Goal: Task Accomplishment & Management: Use online tool/utility

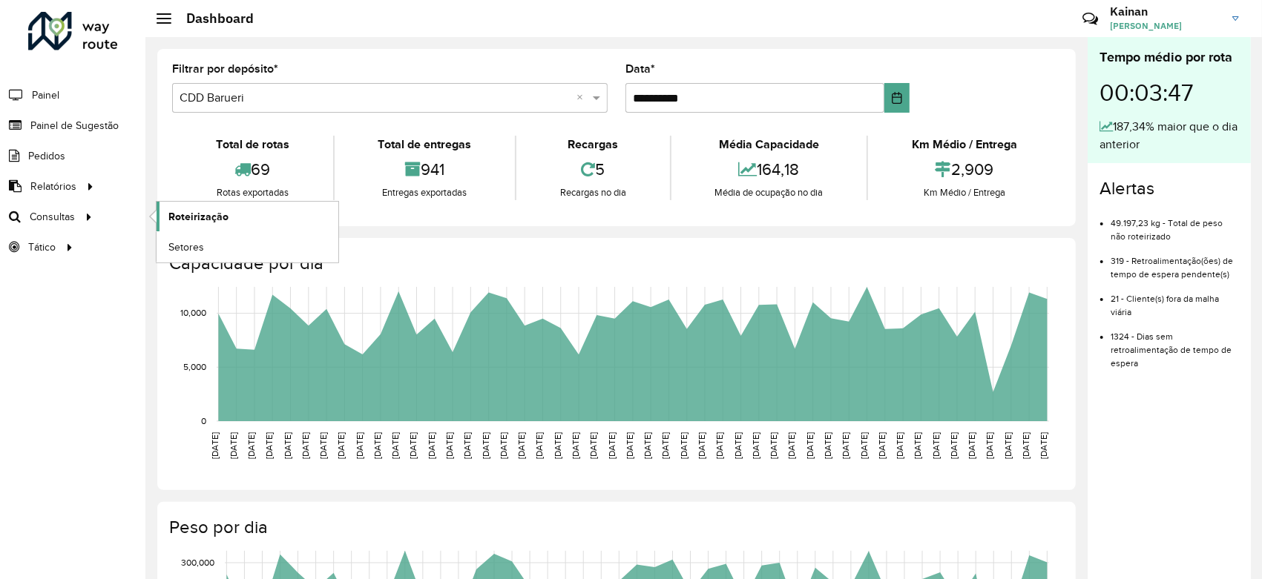
click at [186, 221] on span "Roteirização" at bounding box center [198, 217] width 60 height 16
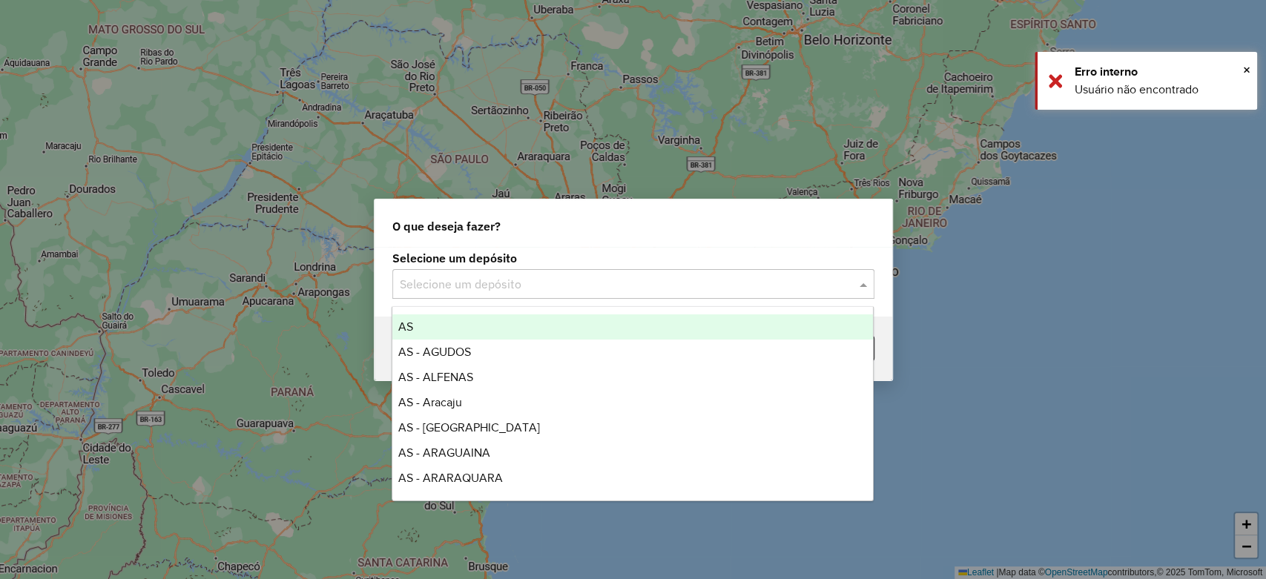
click at [465, 288] on input "text" at bounding box center [619, 285] width 438 height 18
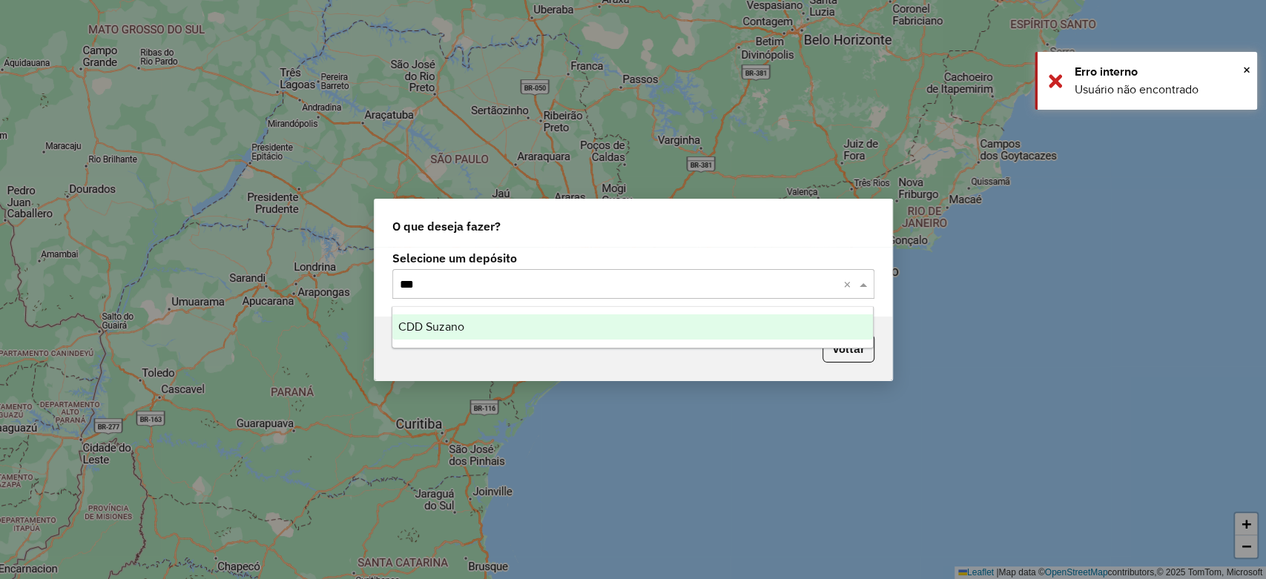
type input "****"
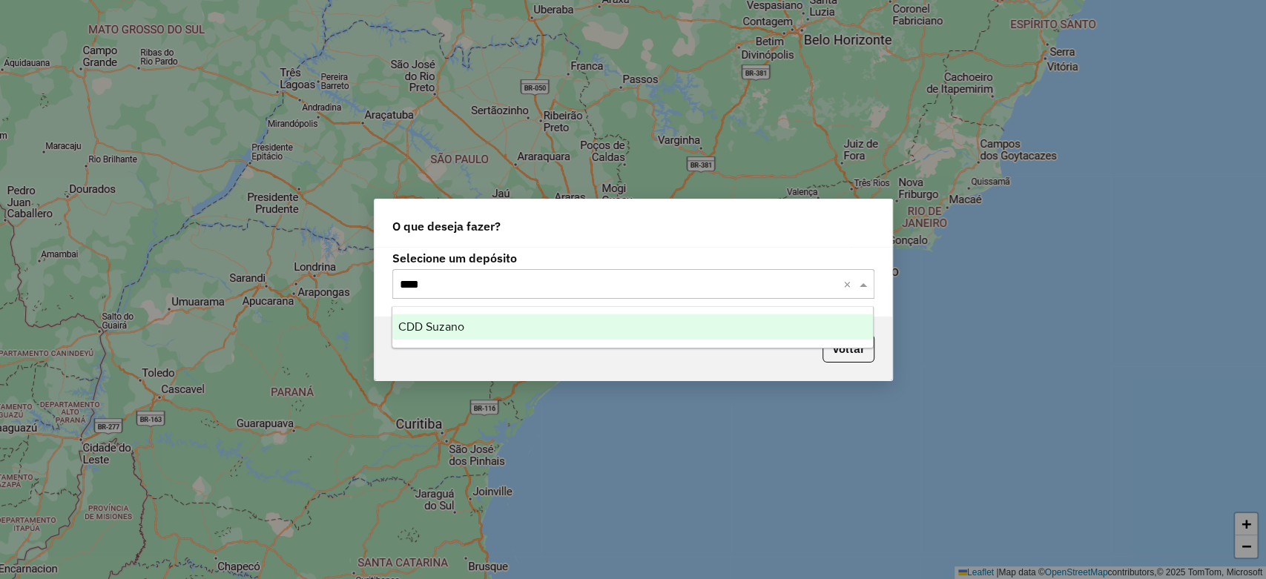
click at [475, 325] on div "CDD Suzano" at bounding box center [632, 326] width 481 height 25
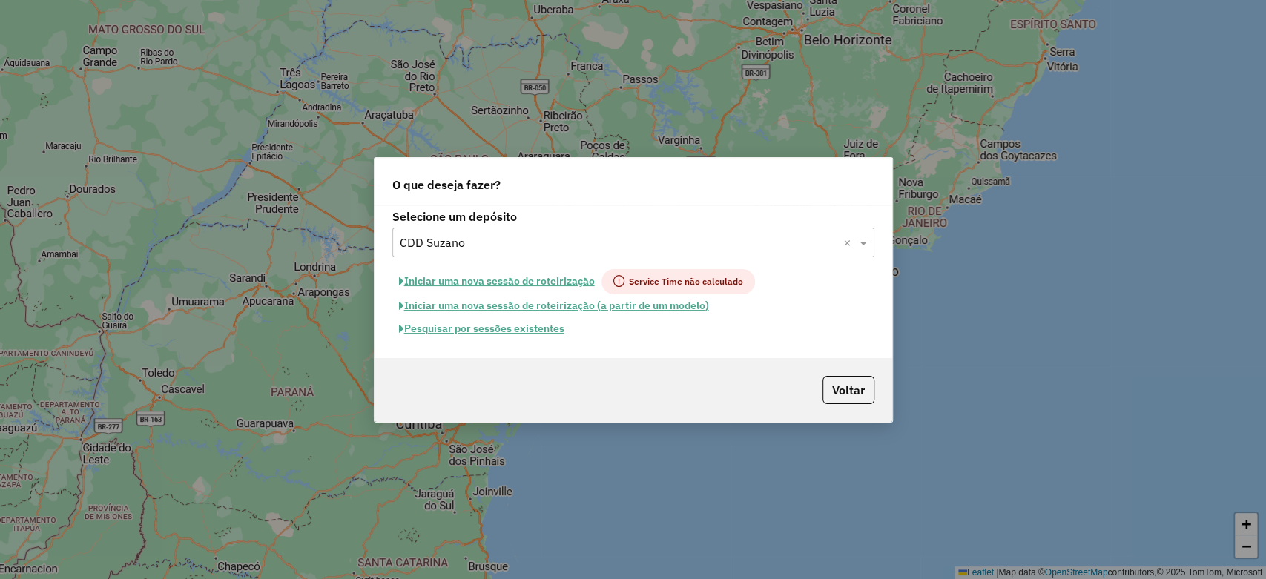
click at [432, 326] on button "Pesquisar por sessões existentes" at bounding box center [481, 328] width 179 height 23
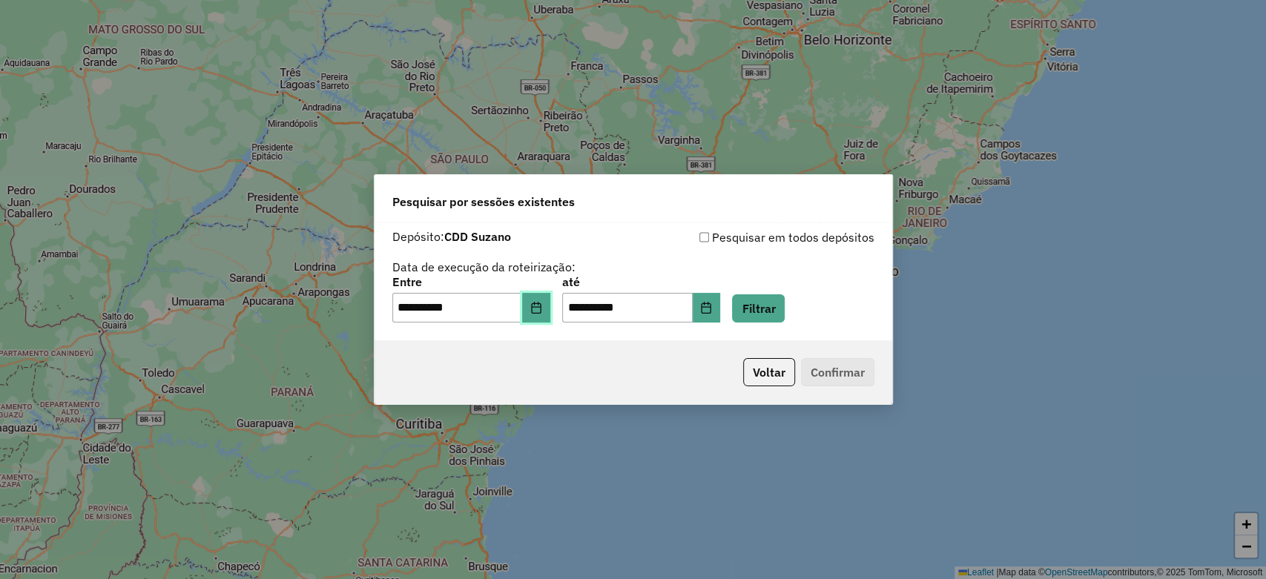
click at [541, 313] on icon "Choose Date" at bounding box center [536, 308] width 10 height 12
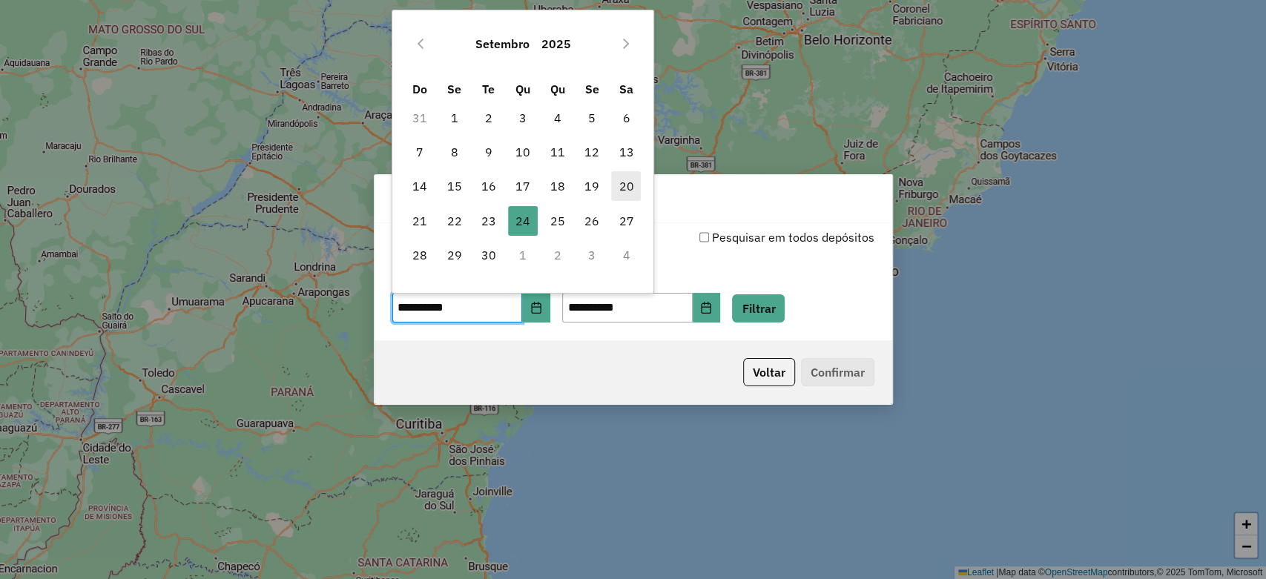
click at [625, 188] on span "20" at bounding box center [626, 186] width 30 height 30
type input "**********"
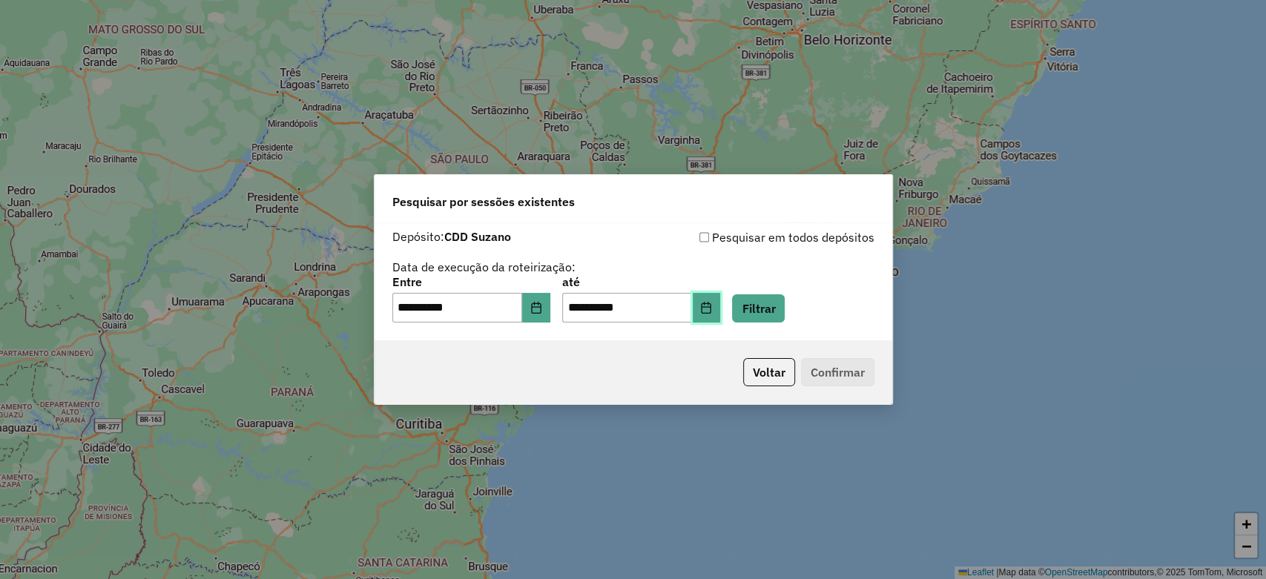
click at [721, 301] on button "Choose Date" at bounding box center [707, 308] width 28 height 30
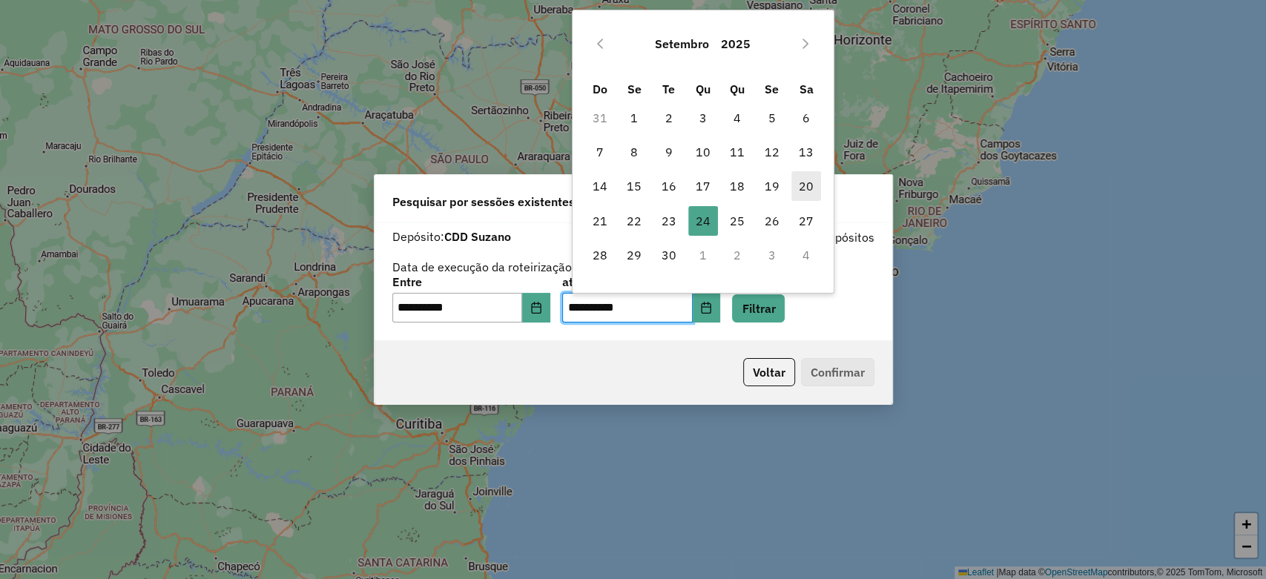
click at [805, 186] on span "20" at bounding box center [806, 186] width 30 height 30
type input "**********"
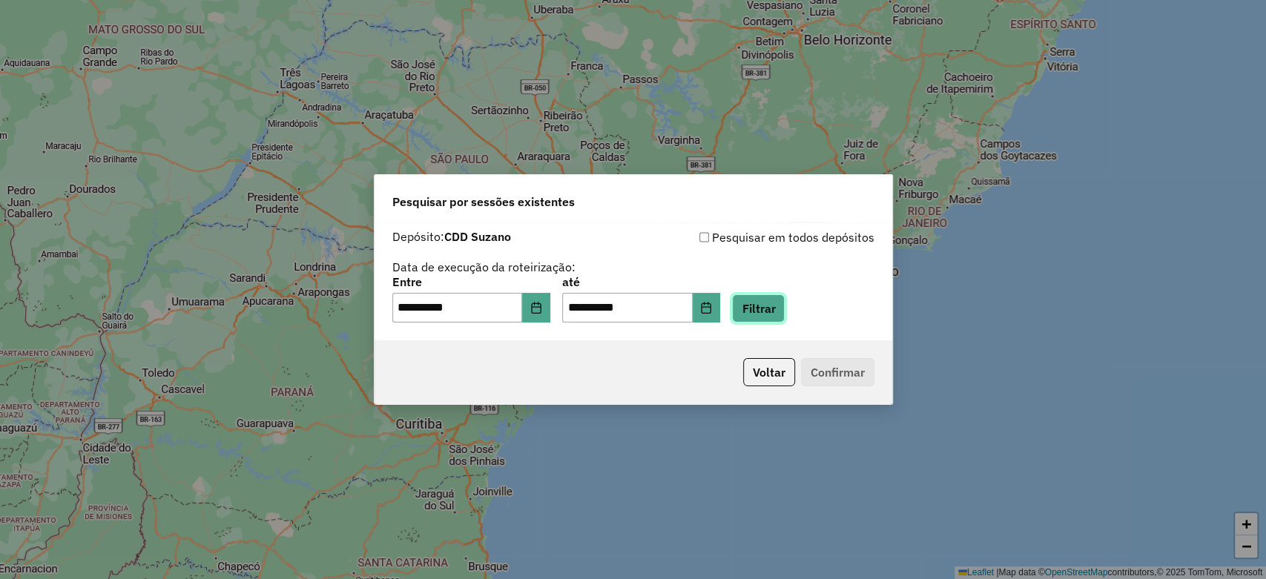
click at [777, 310] on button "Filtrar" at bounding box center [758, 308] width 53 height 28
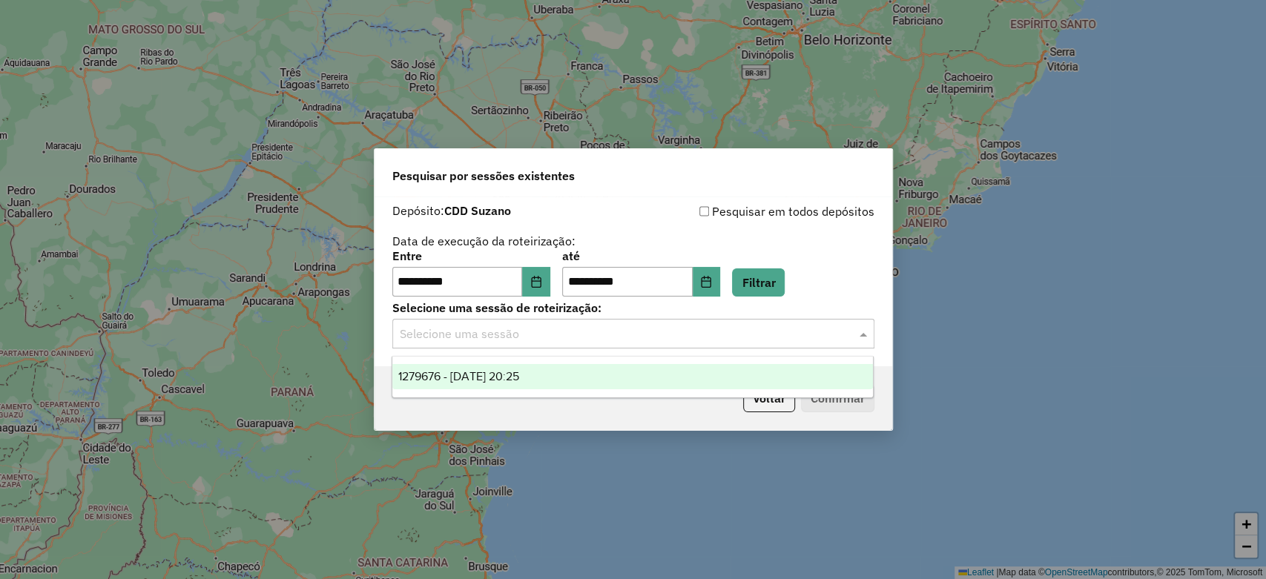
click at [556, 340] on input "text" at bounding box center [619, 335] width 438 height 18
click at [498, 378] on span "1279676 - 20/09/2025 20:25" at bounding box center [458, 376] width 121 height 13
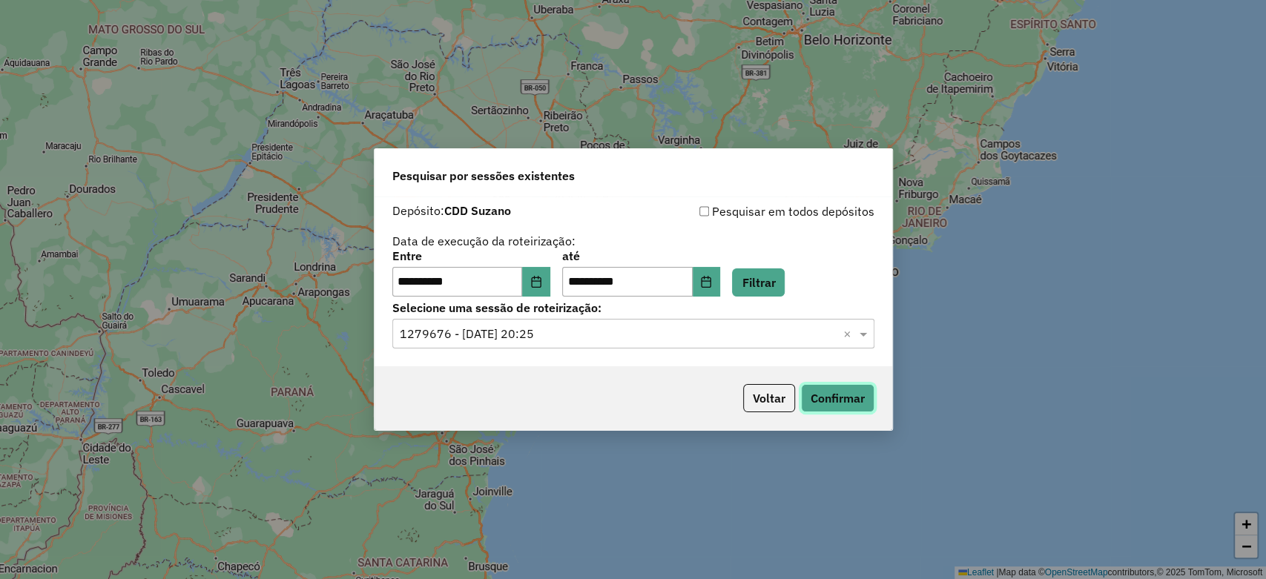
click at [824, 399] on button "Confirmar" at bounding box center [837, 398] width 73 height 28
click at [541, 284] on icon "Choose Date" at bounding box center [536, 282] width 12 height 12
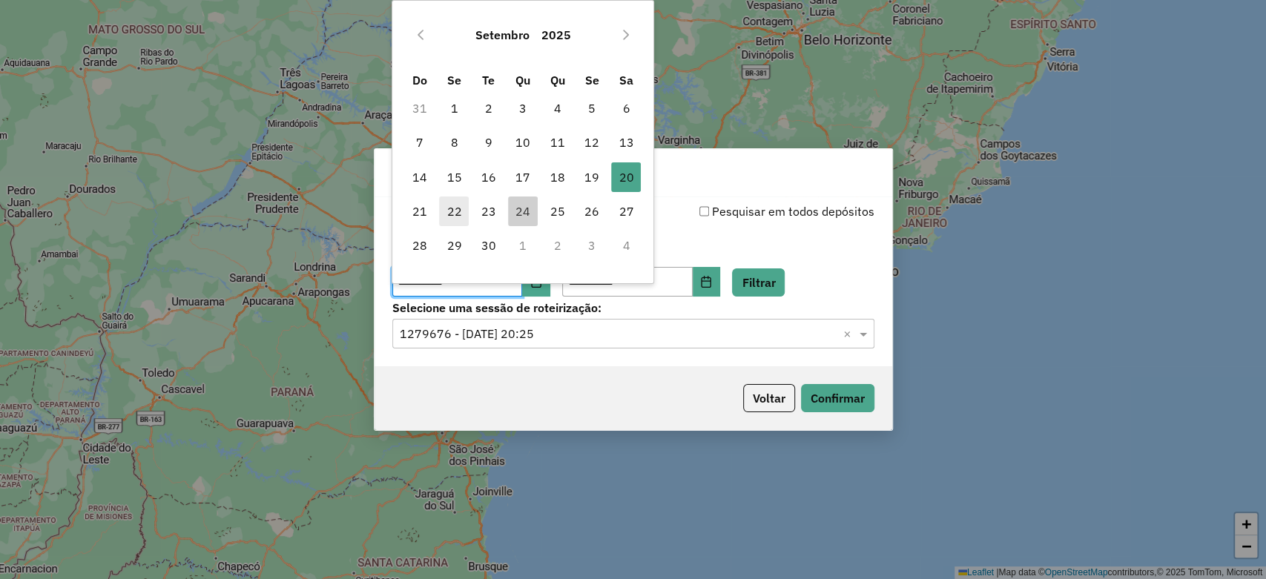
click at [449, 208] on span "22" at bounding box center [454, 212] width 30 height 30
type input "**********"
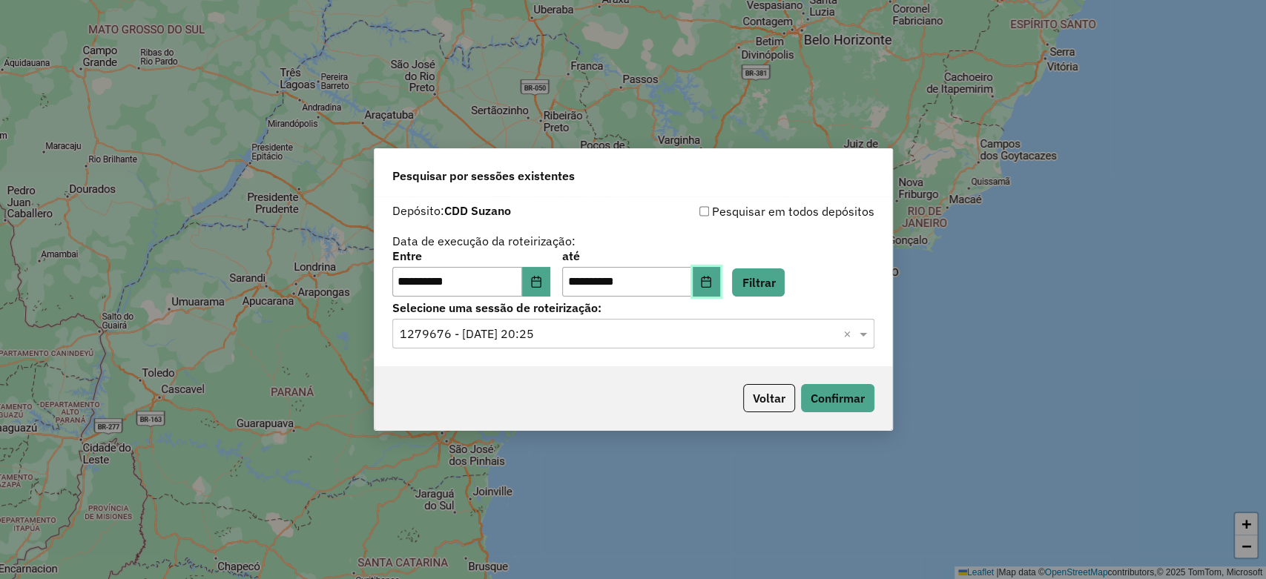
click at [721, 271] on button "Choose Date" at bounding box center [707, 282] width 28 height 30
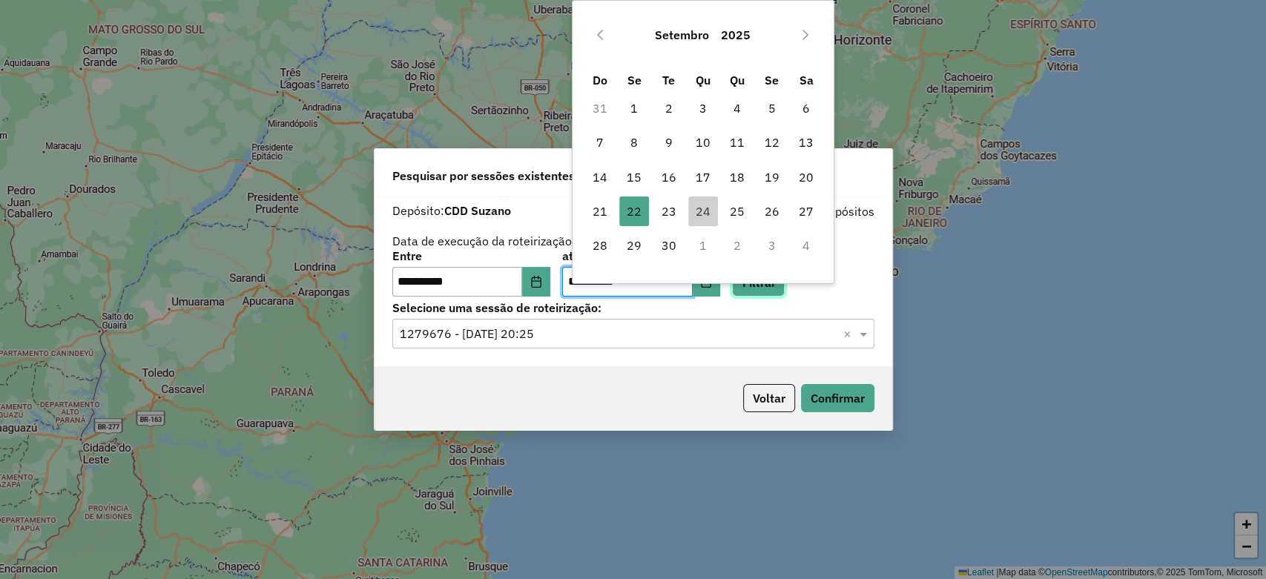
click at [785, 286] on button "Filtrar" at bounding box center [758, 282] width 53 height 28
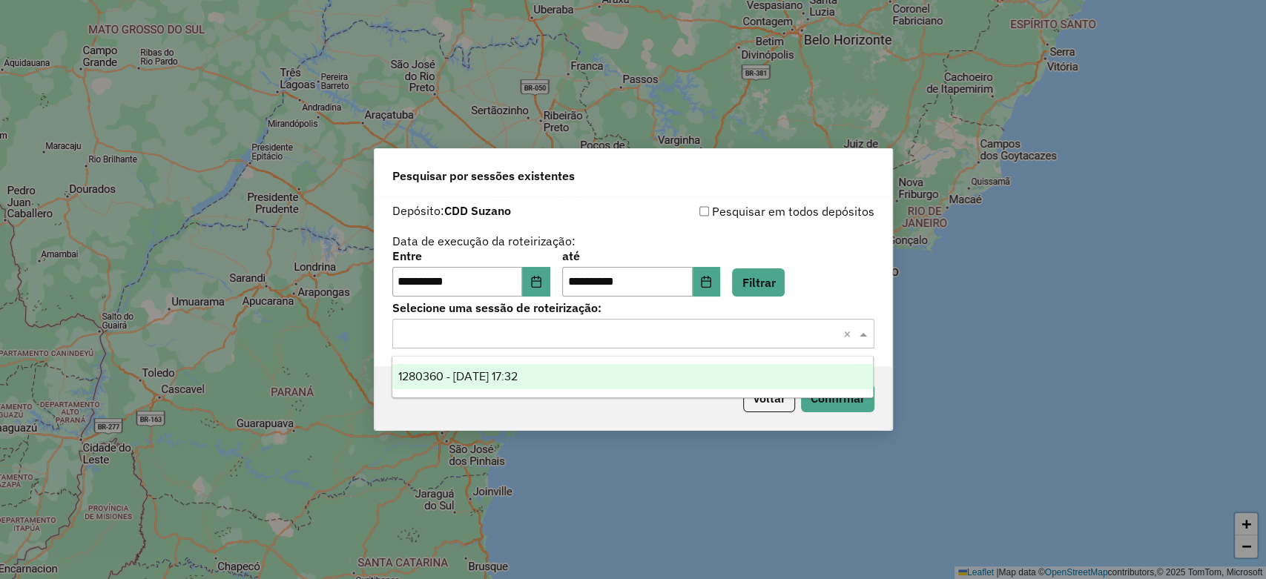
click at [758, 332] on input "text" at bounding box center [619, 335] width 438 height 18
click at [518, 371] on span "1280360 - 22/09/2025 17:32" at bounding box center [457, 376] width 119 height 13
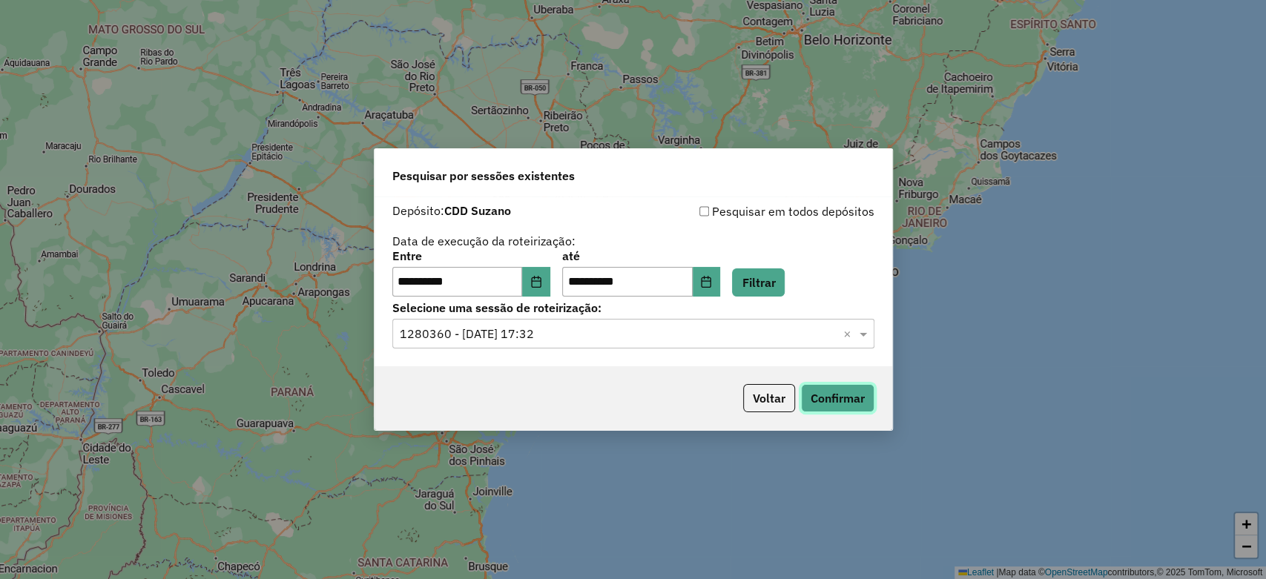
click at [819, 397] on button "Confirmar" at bounding box center [837, 398] width 73 height 28
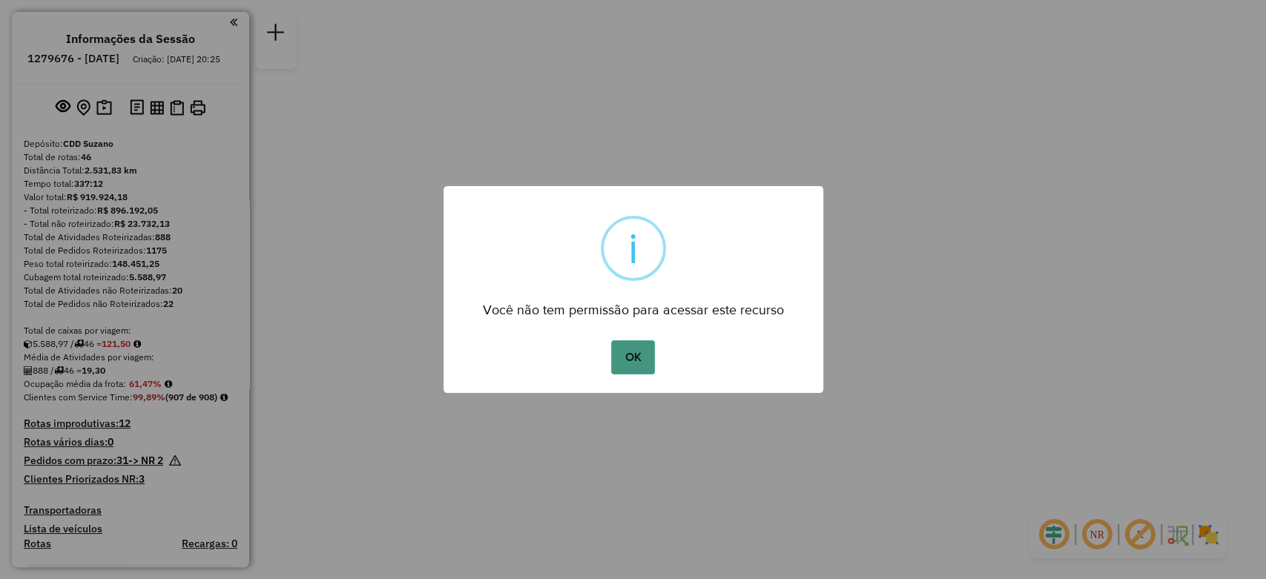
click at [647, 360] on button "OK" at bounding box center [633, 357] width 44 height 34
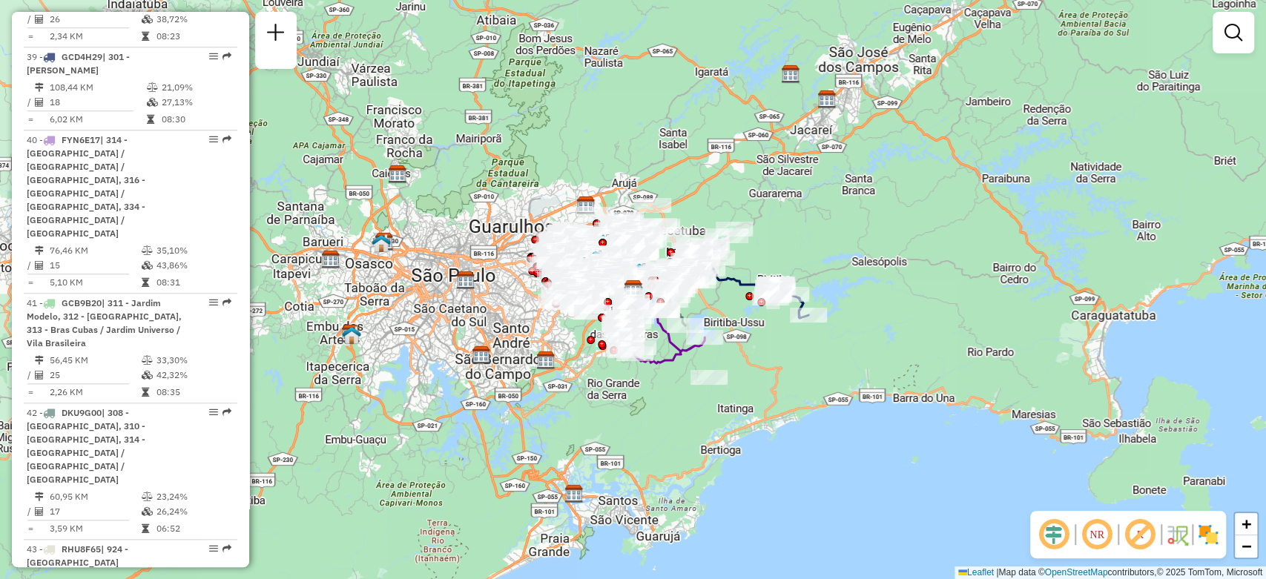
scroll to position [4615, 0]
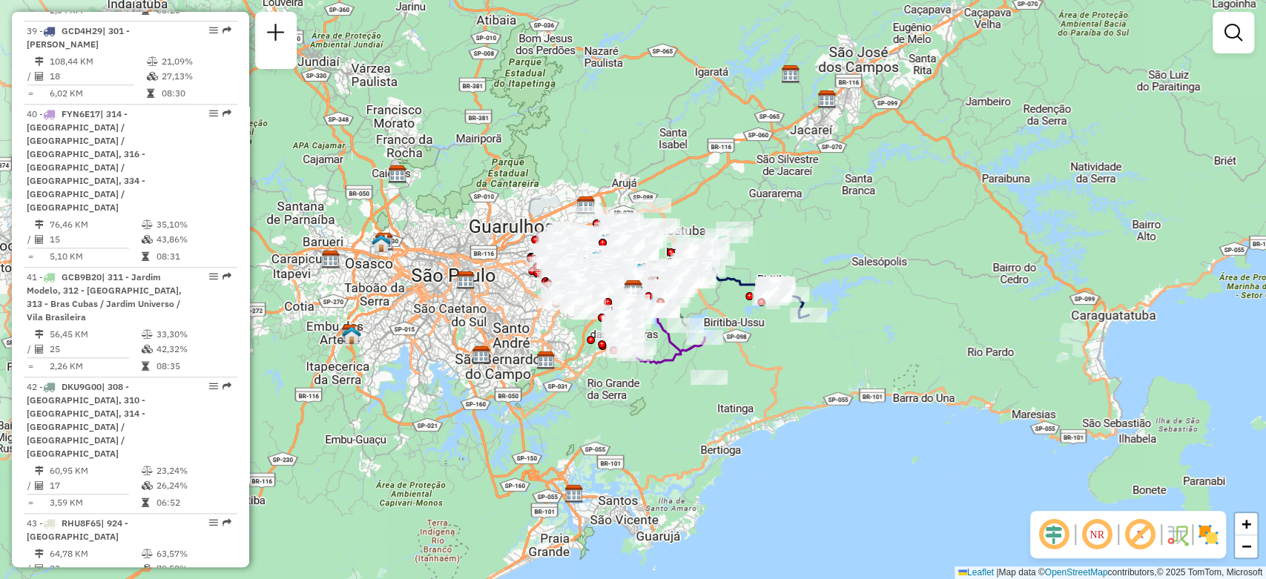
select select "**********"
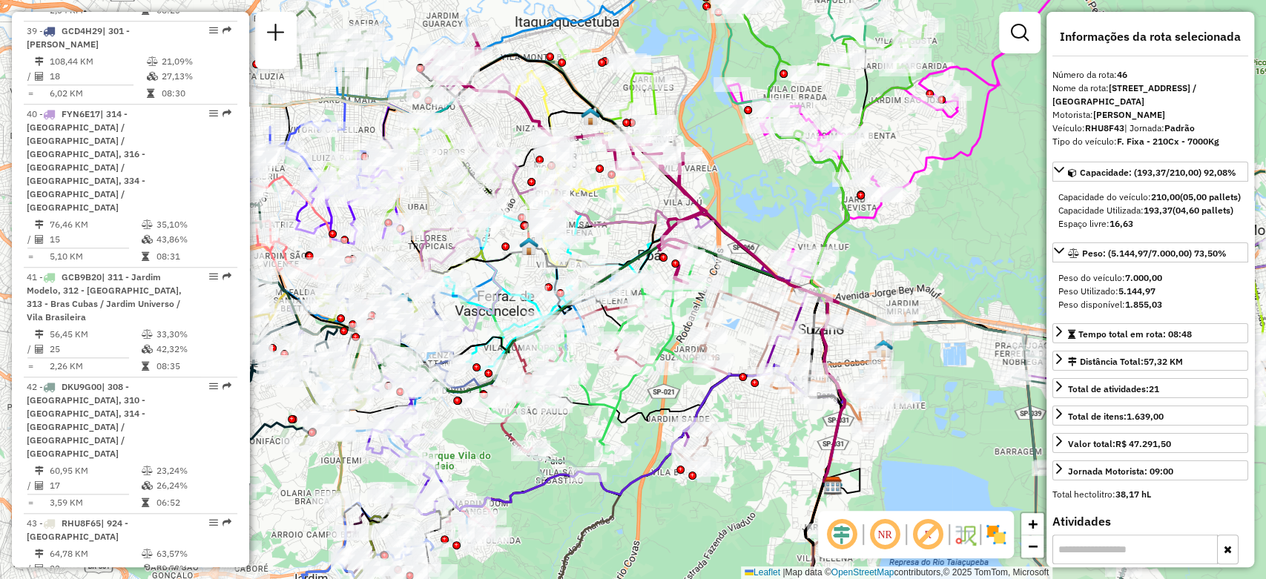
drag, startPoint x: 170, startPoint y: 378, endPoint x: 145, endPoint y: 386, distance: 26.3
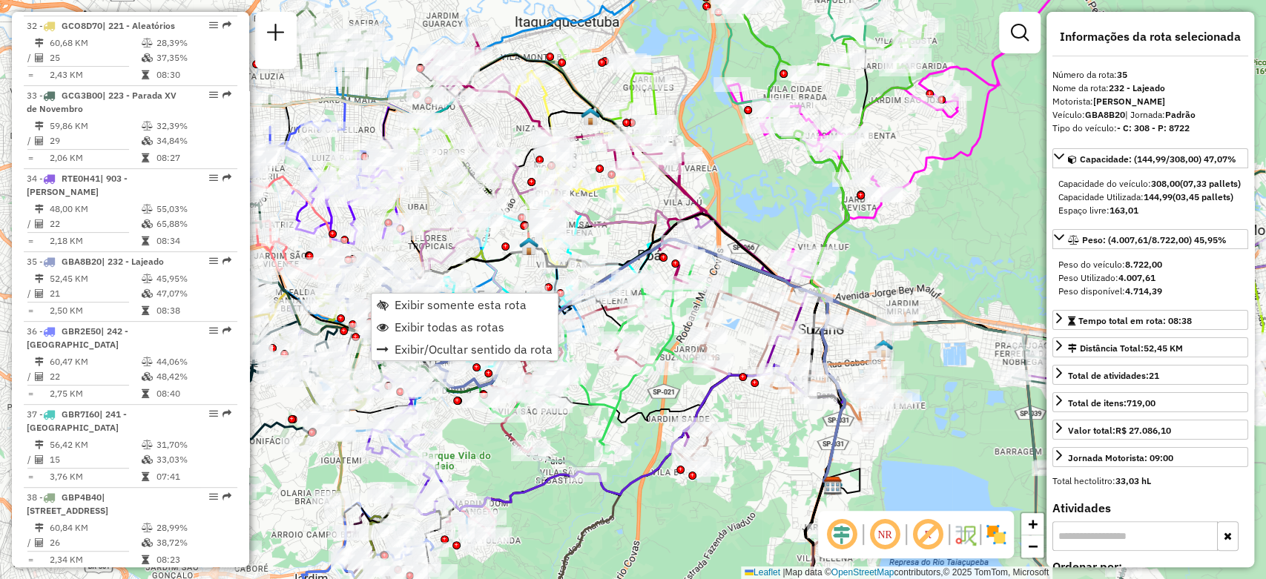
scroll to position [3968, 0]
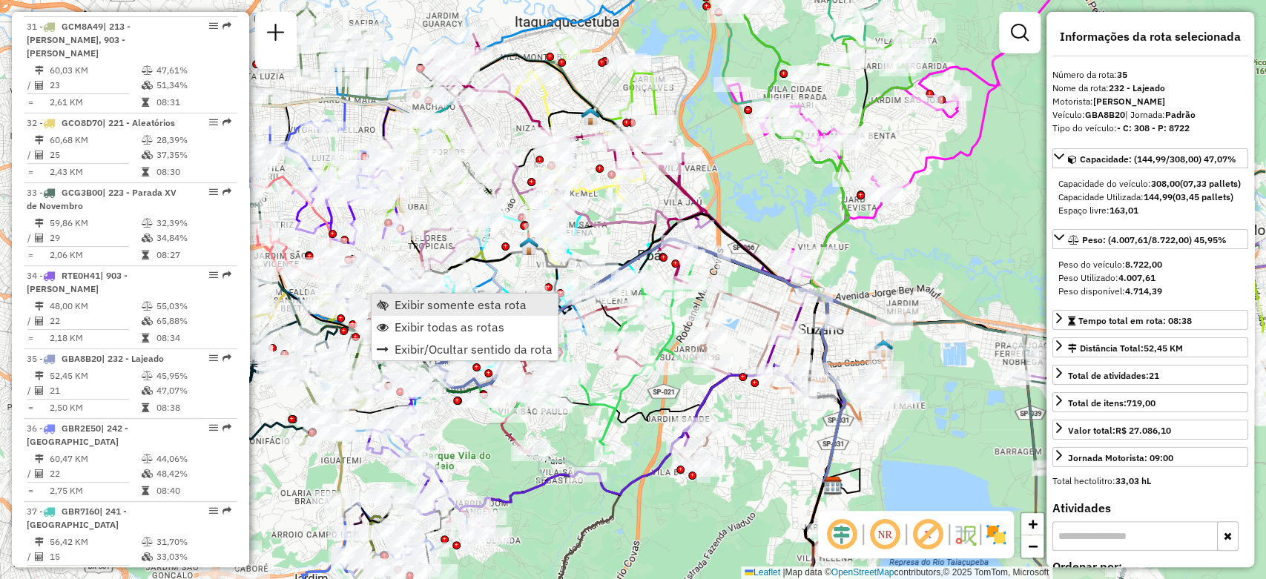
click at [398, 299] on span "Exibir somente esta rota" at bounding box center [461, 305] width 132 height 12
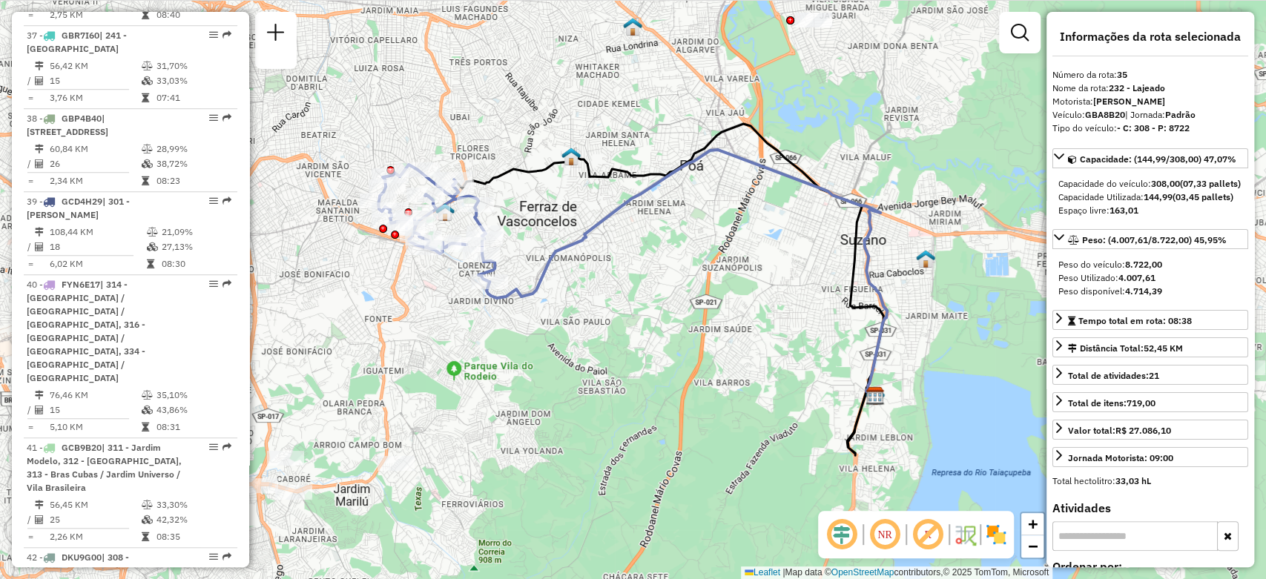
scroll to position [4545, 0]
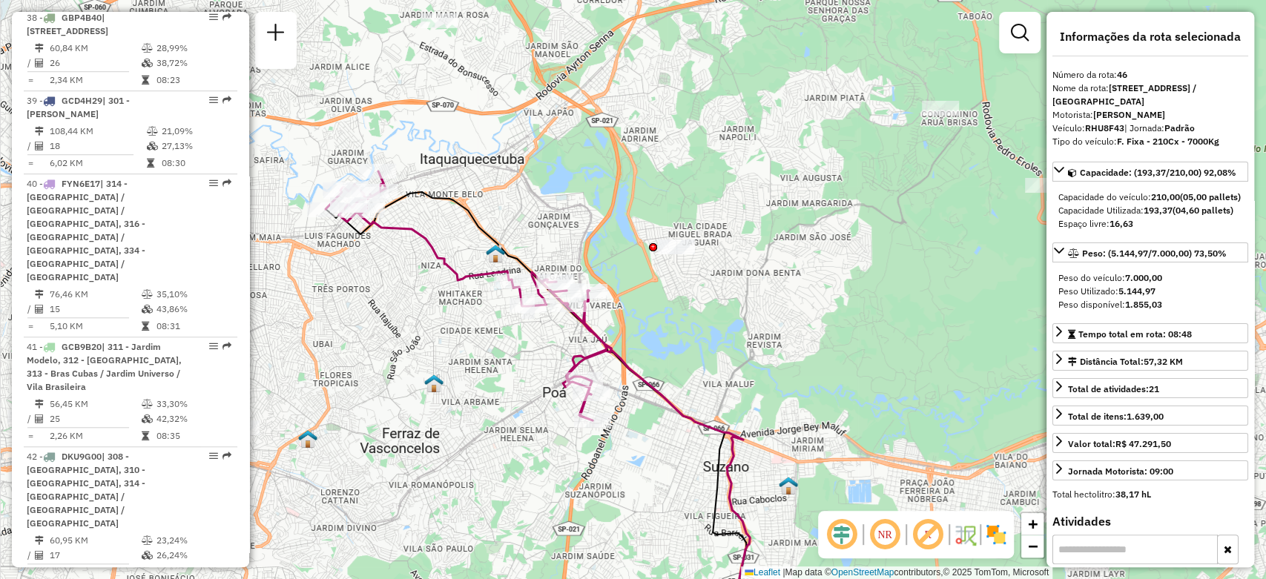
drag, startPoint x: 469, startPoint y: 198, endPoint x: 373, endPoint y: 336, distance: 167.9
click at [373, 336] on div "Janela de atendimento Grade de atendimento Capacidade Transportadoras Veículos …" at bounding box center [633, 289] width 1266 height 579
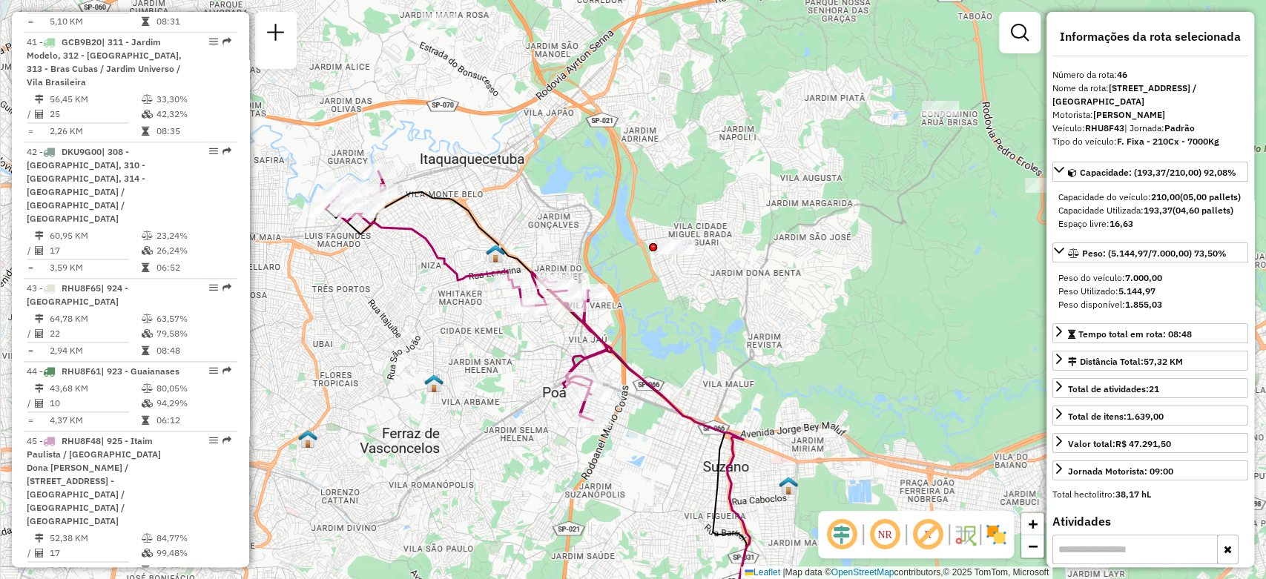
scroll to position [4874, 0]
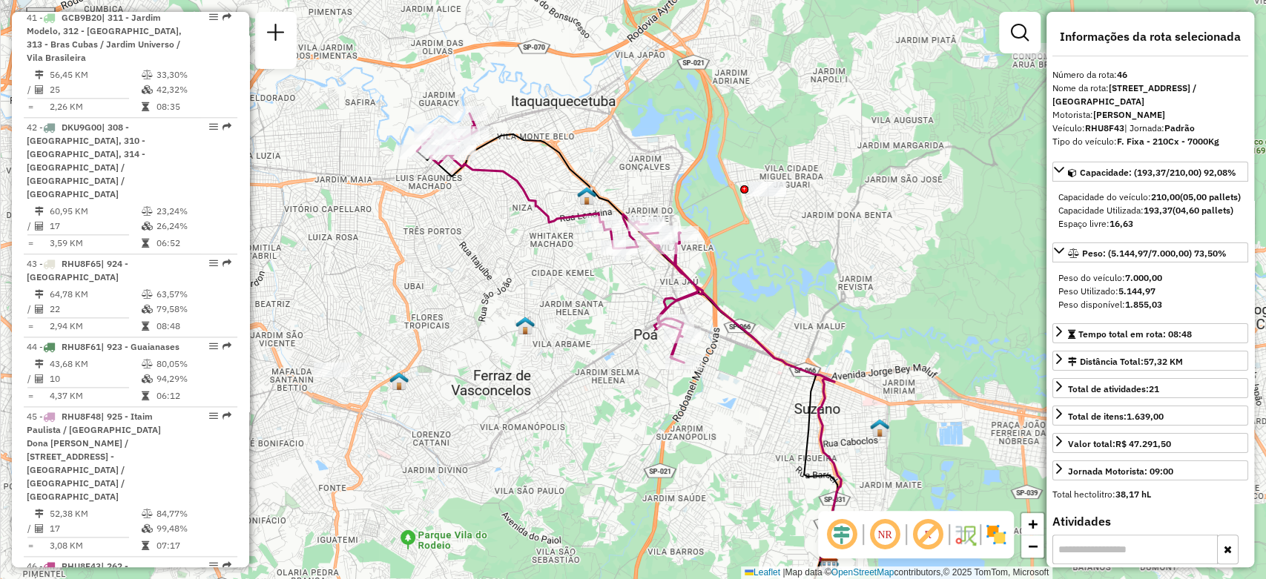
drag, startPoint x: 478, startPoint y: 307, endPoint x: 475, endPoint y: 386, distance: 79.4
click at [475, 386] on div "Janela de atendimento Grade de atendimento Capacidade Transportadoras Veículos …" at bounding box center [633, 289] width 1266 height 579
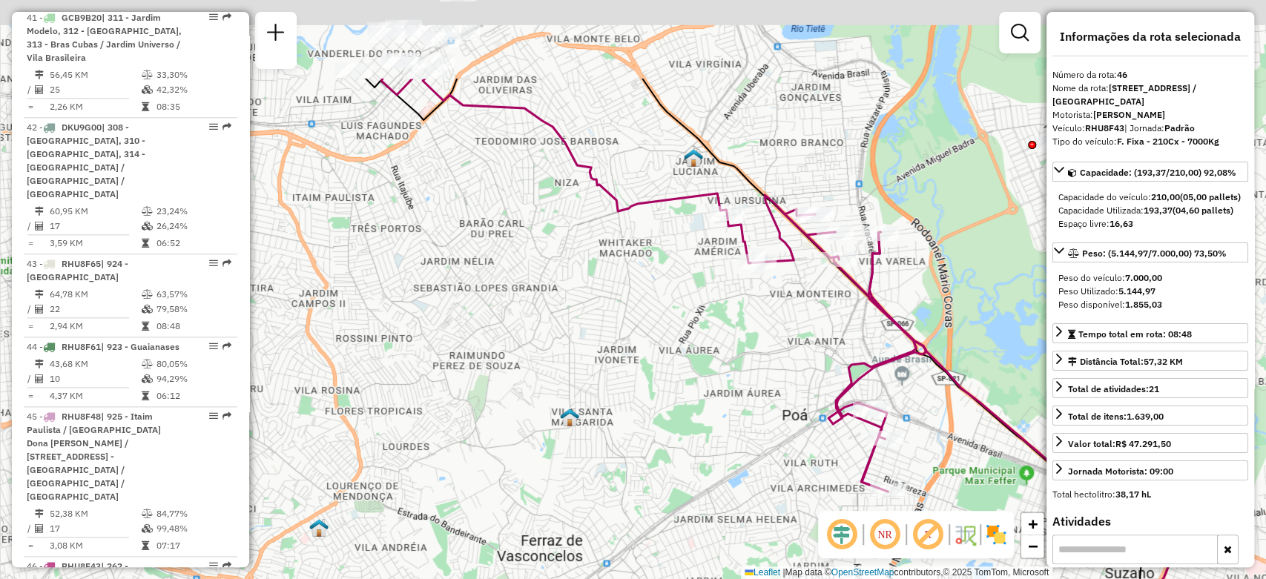
drag, startPoint x: 476, startPoint y: 337, endPoint x: 472, endPoint y: 475, distance: 138.8
click at [472, 475] on div "Janela de atendimento Grade de atendimento Capacidade Transportadoras Veículos …" at bounding box center [633, 289] width 1266 height 579
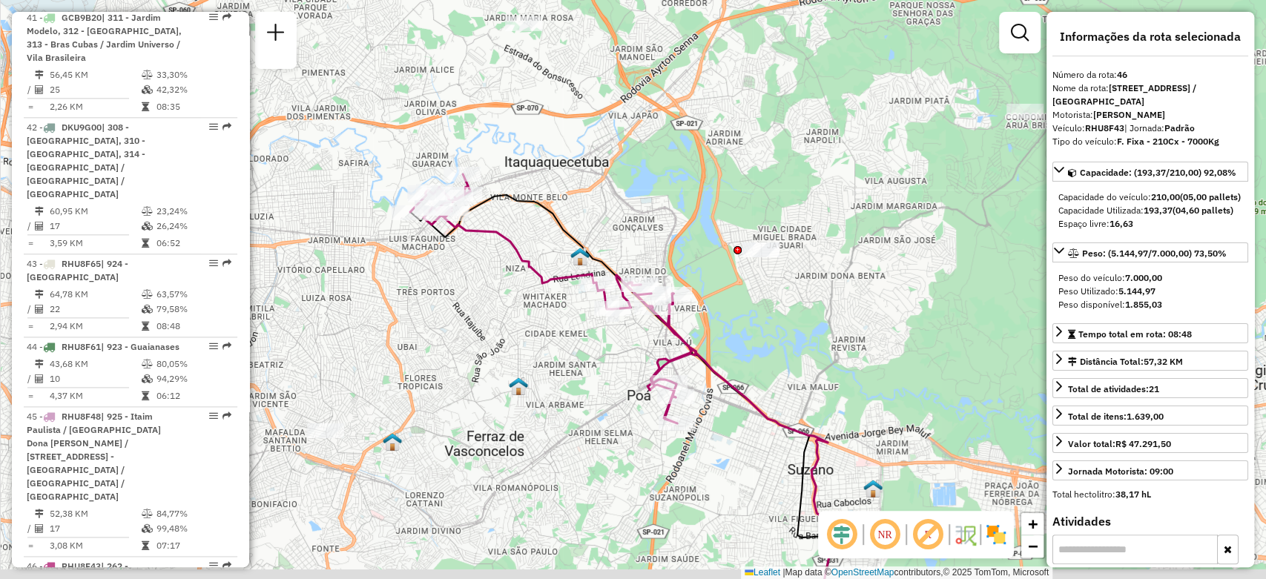
drag, startPoint x: 483, startPoint y: 418, endPoint x: 451, endPoint y: 295, distance: 127.2
click at [451, 295] on div "Janela de atendimento Grade de atendimento Capacidade Transportadoras Veículos …" at bounding box center [633, 289] width 1266 height 579
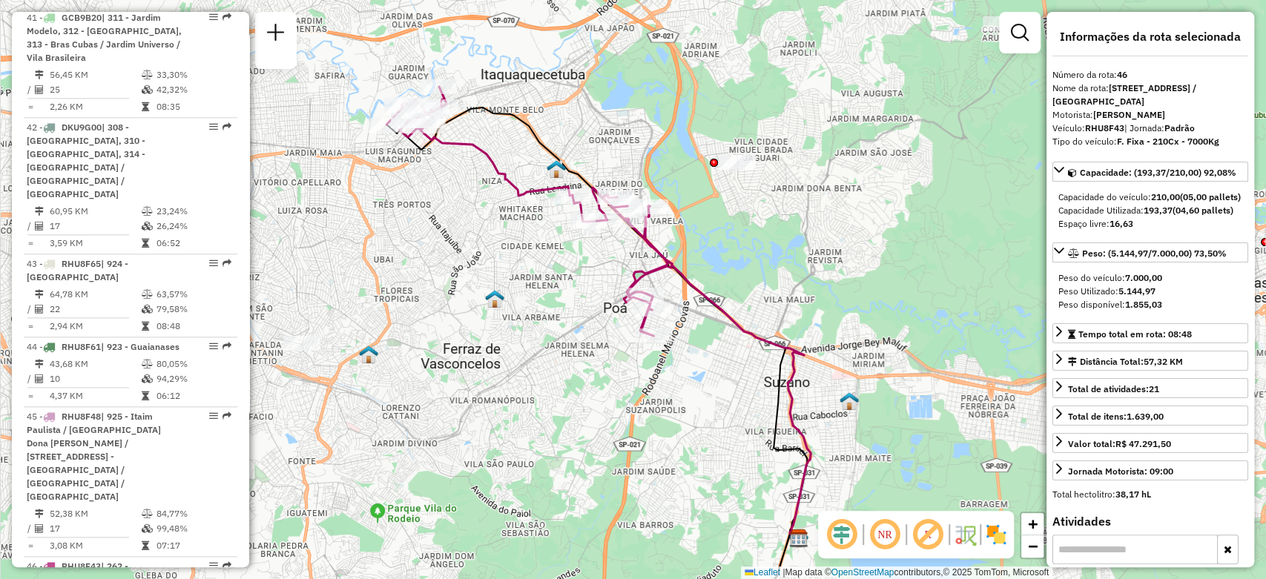
click at [881, 527] on em at bounding box center [885, 535] width 36 height 36
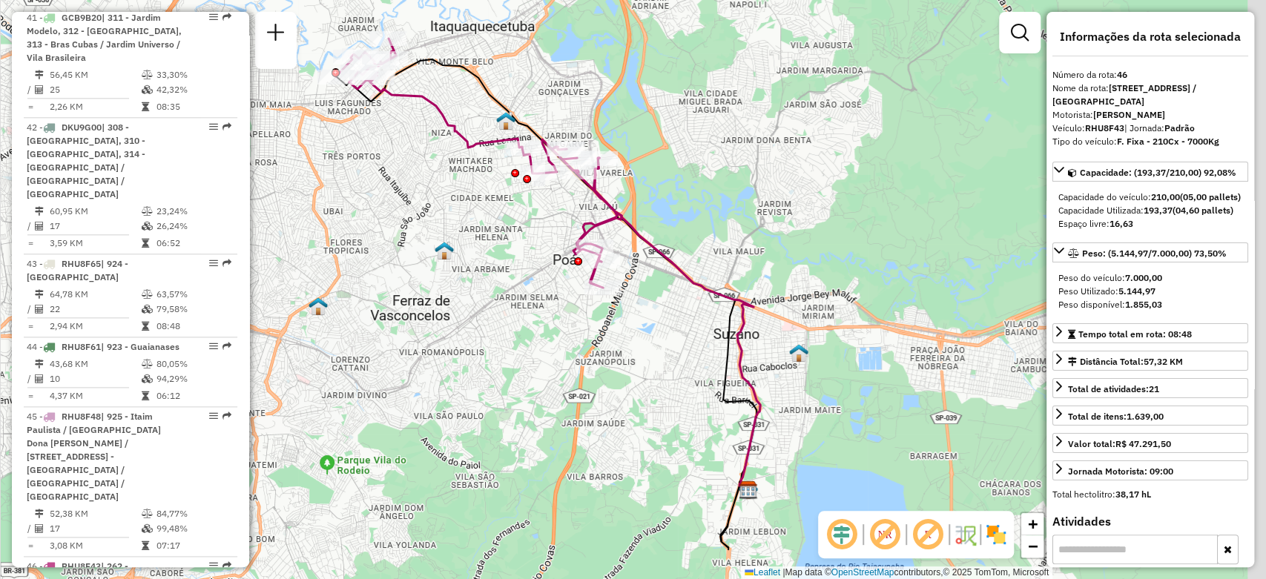
drag, startPoint x: 525, startPoint y: 366, endPoint x: 483, endPoint y: 323, distance: 60.8
click at [483, 323] on div "Janela de atendimento Grade de atendimento Capacidade Transportadoras Veículos …" at bounding box center [633, 289] width 1266 height 579
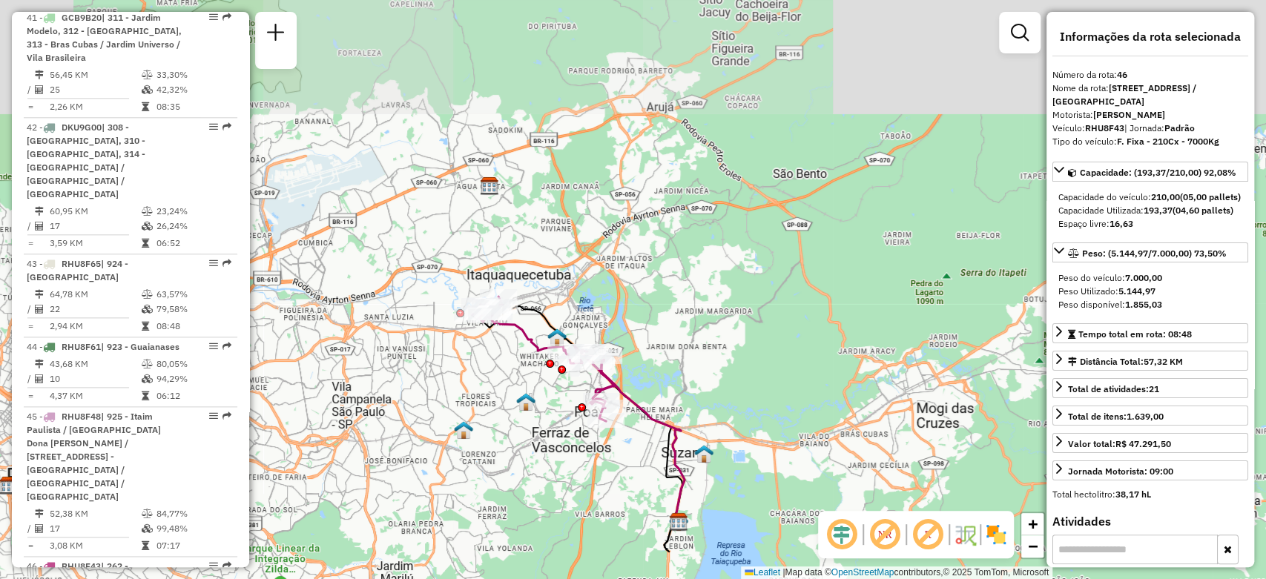
drag, startPoint x: 487, startPoint y: 386, endPoint x: 554, endPoint y: 487, distance: 120.8
click at [554, 487] on div "Janela de atendimento Grade de atendimento Capacidade Transportadoras Veículos …" at bounding box center [633, 289] width 1266 height 579
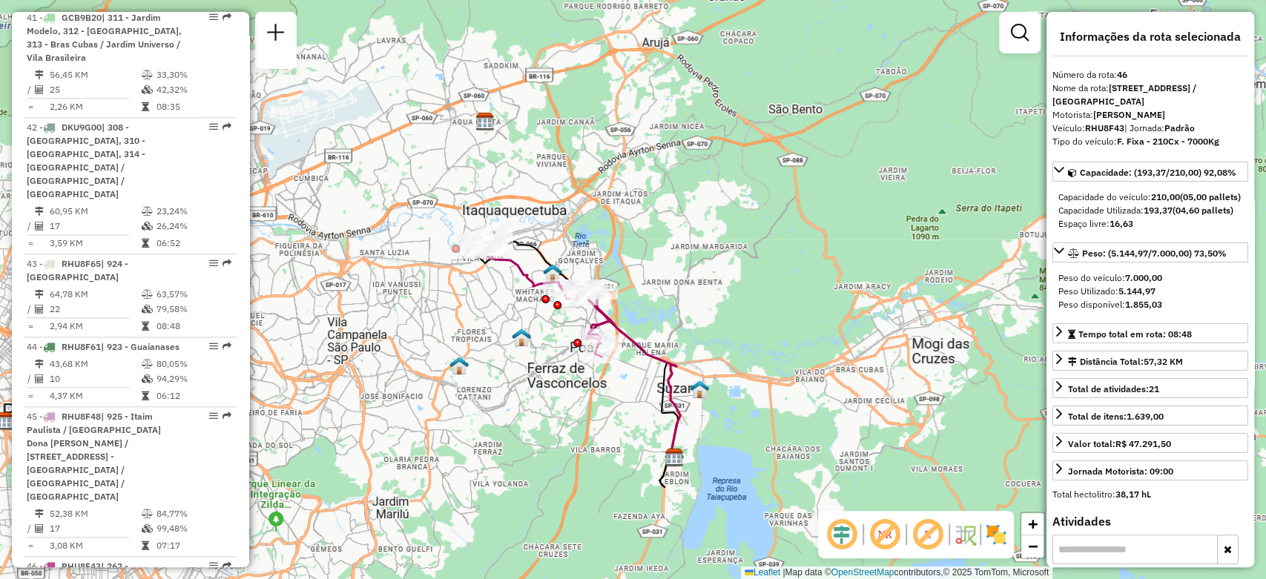
drag, startPoint x: 553, startPoint y: 479, endPoint x: 544, endPoint y: 414, distance: 65.9
click at [544, 414] on div "Janela de atendimento Grade de atendimento Capacidade Transportadoras Veículos …" at bounding box center [633, 289] width 1266 height 579
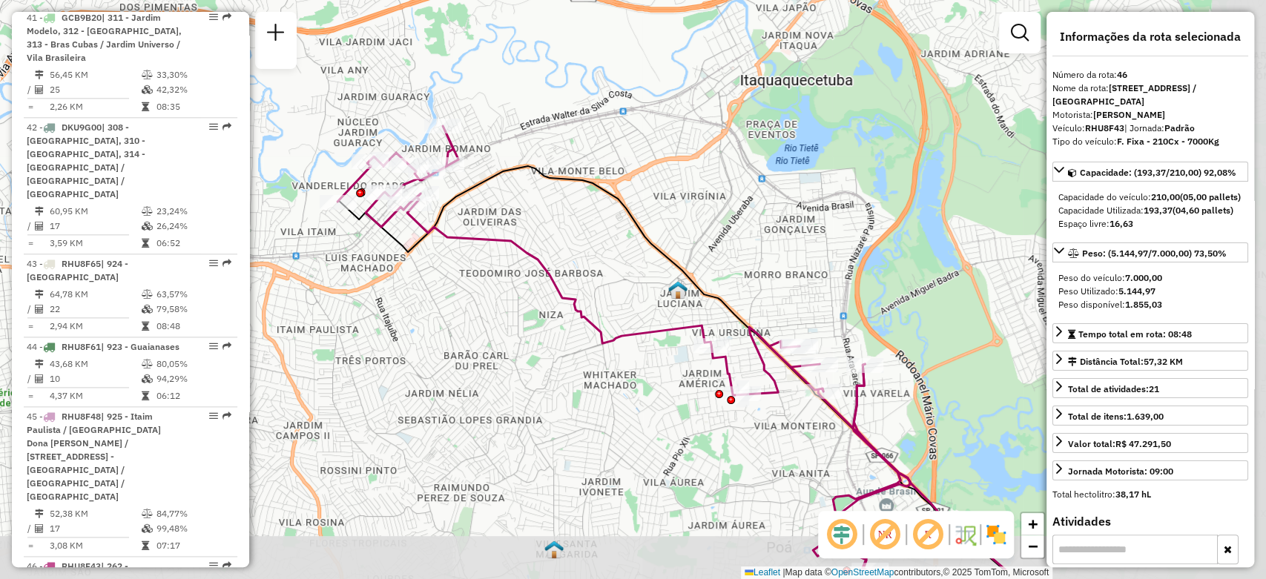
drag, startPoint x: 636, startPoint y: 302, endPoint x: 557, endPoint y: 235, distance: 103.7
click at [557, 235] on div "Janela de atendimento Grade de atendimento Capacidade Transportadoras Veículos …" at bounding box center [633, 289] width 1266 height 579
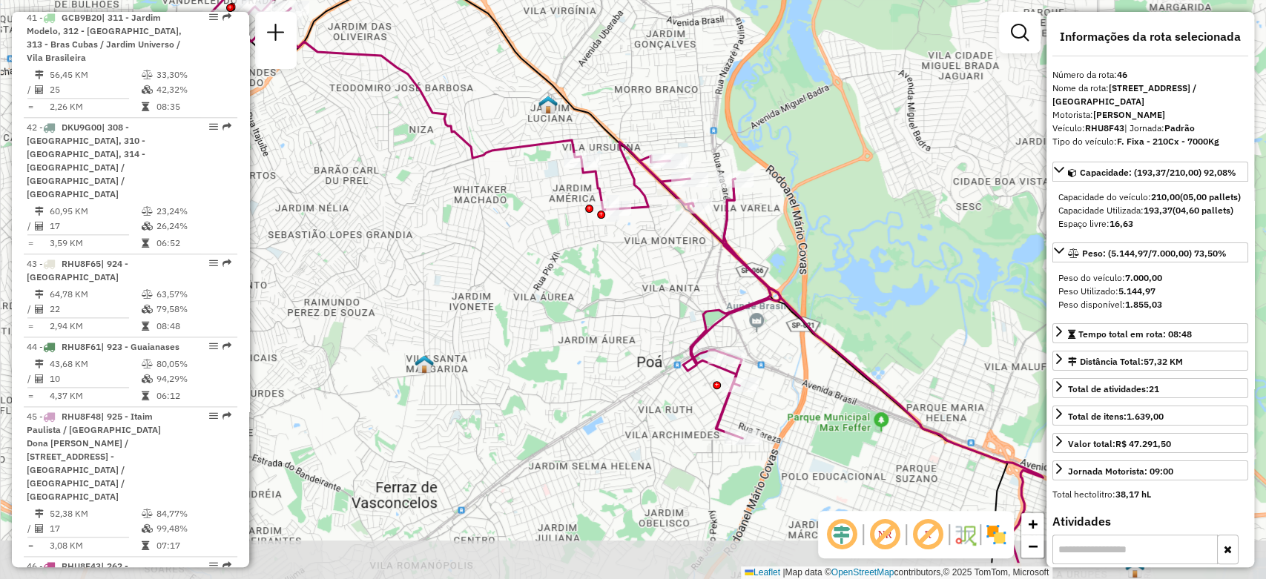
drag, startPoint x: 623, startPoint y: 349, endPoint x: 515, endPoint y: 266, distance: 136.0
click at [515, 266] on div "Janela de atendimento Grade de atendimento Capacidade Transportadoras Veículos …" at bounding box center [633, 289] width 1266 height 579
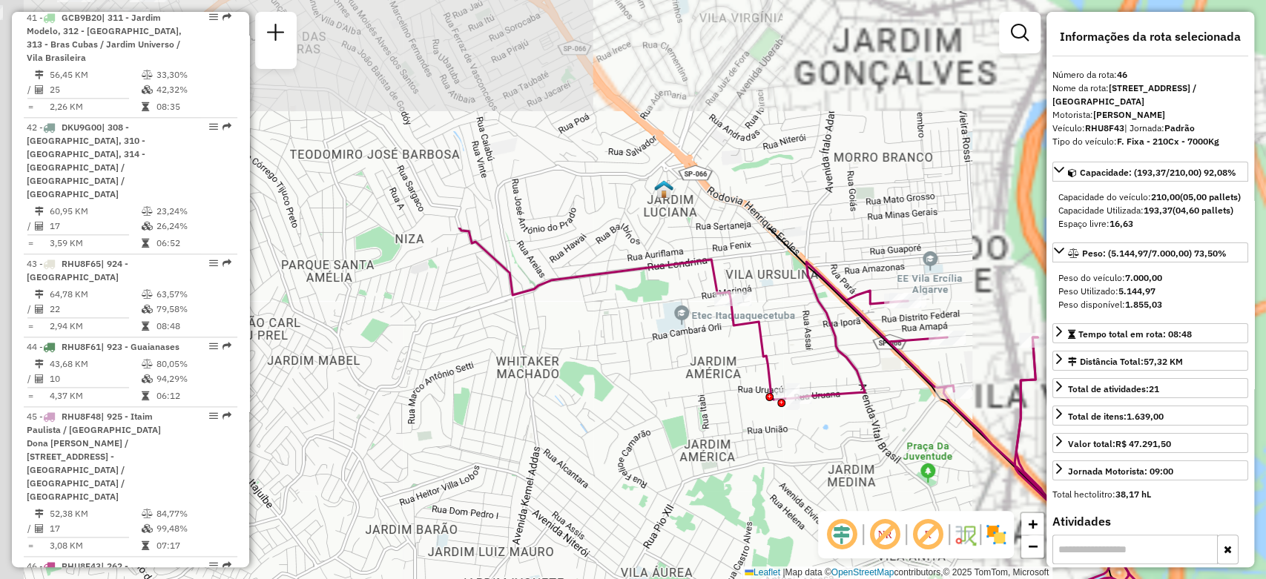
drag, startPoint x: 510, startPoint y: 164, endPoint x: 635, endPoint y: 431, distance: 295.0
click at [635, 431] on div "Janela de atendimento Grade de atendimento Capacidade Transportadoras Veículos …" at bounding box center [633, 289] width 1266 height 579
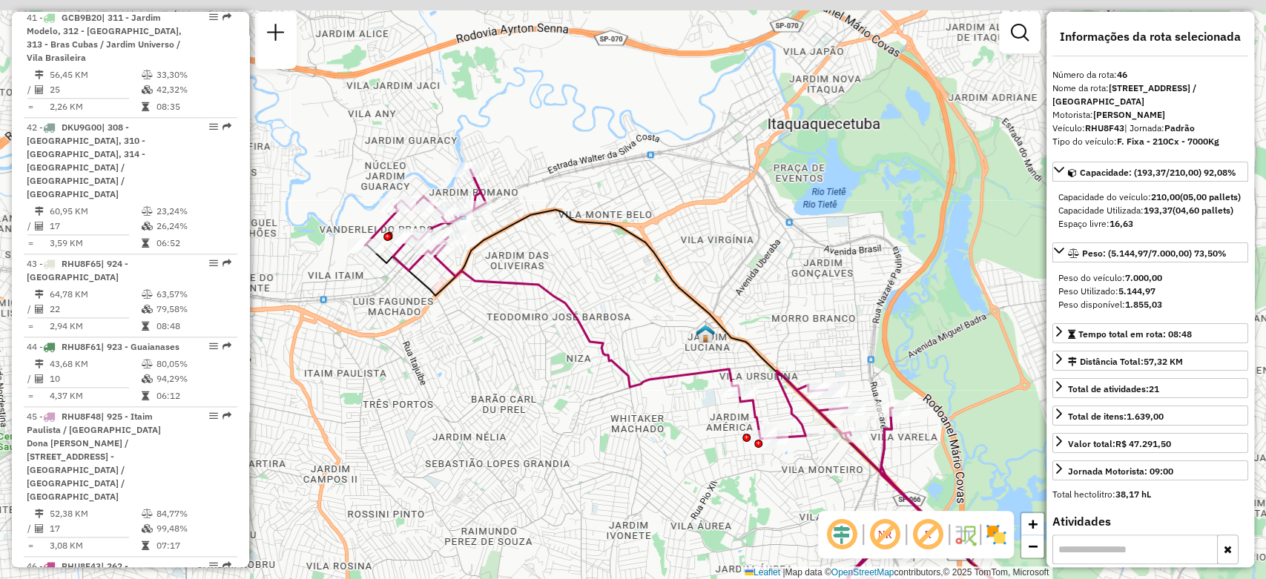
drag, startPoint x: 593, startPoint y: 400, endPoint x: 665, endPoint y: 452, distance: 88.7
click at [665, 452] on div "Janela de atendimento Grade de atendimento Capacidade Transportadoras Veículos …" at bounding box center [633, 289] width 1266 height 579
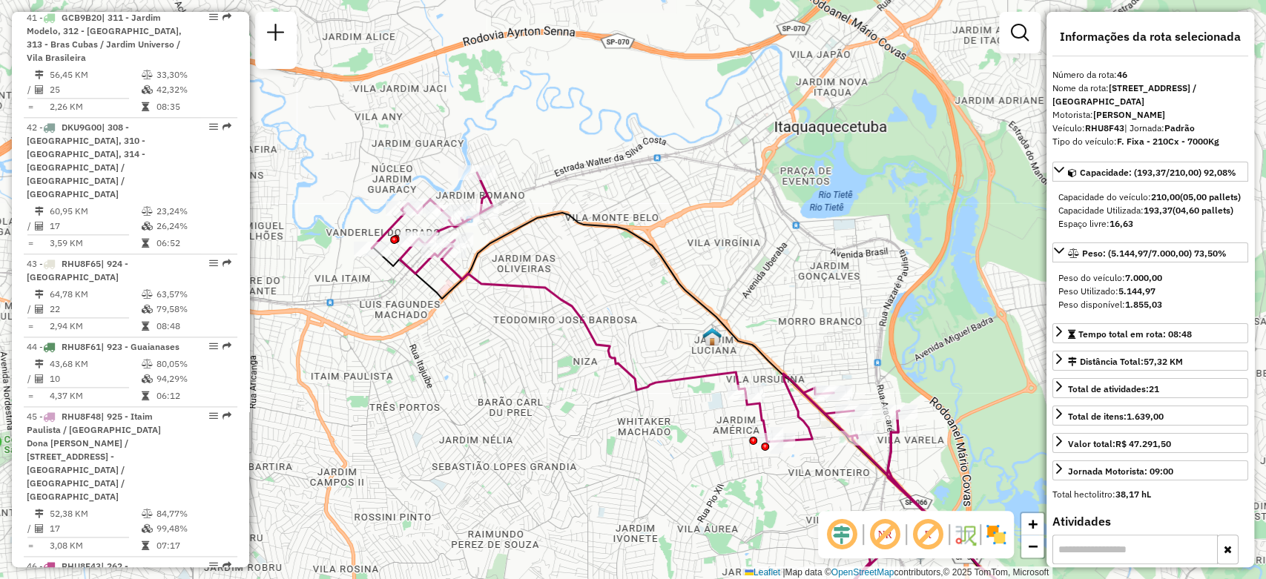
click at [986, 534] on img at bounding box center [996, 535] width 24 height 24
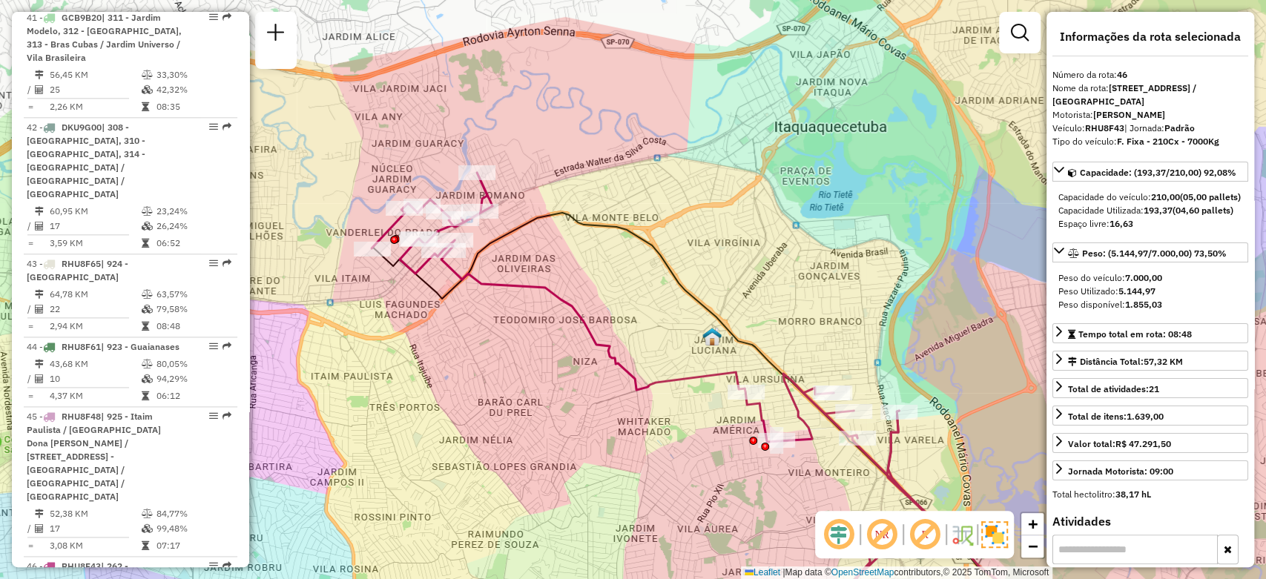
click at [669, 302] on div "Janela de atendimento Grade de atendimento Capacidade Transportadoras Veículos …" at bounding box center [633, 289] width 1266 height 579
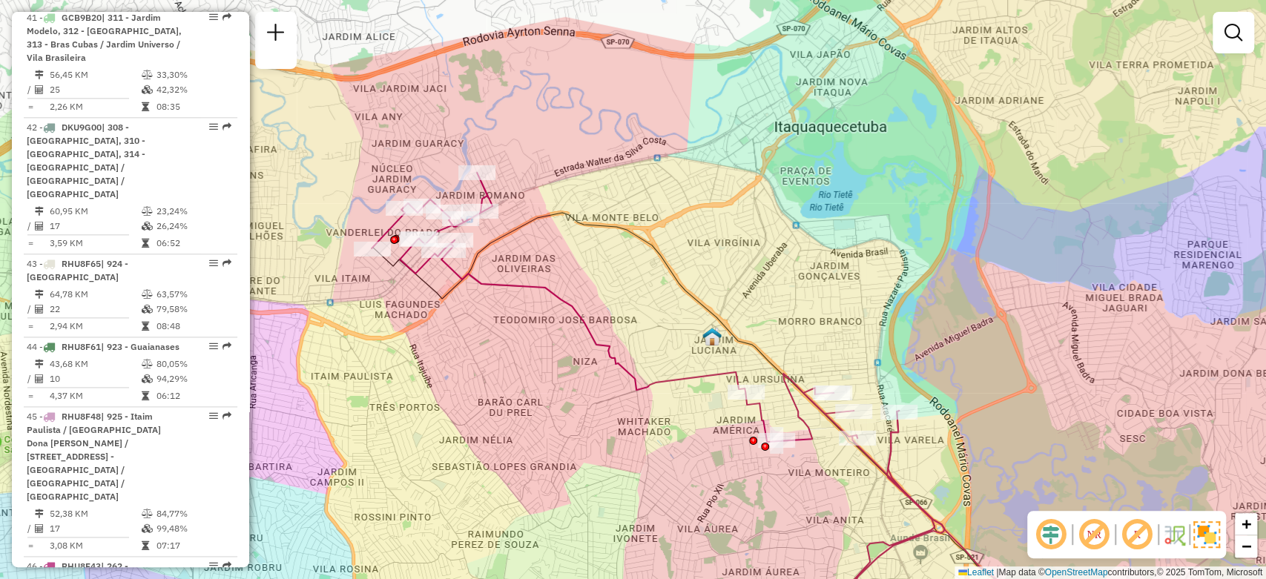
click at [662, 312] on div "Janela de atendimento Grade de atendimento Capacidade Transportadoras Veículos …" at bounding box center [633, 289] width 1266 height 579
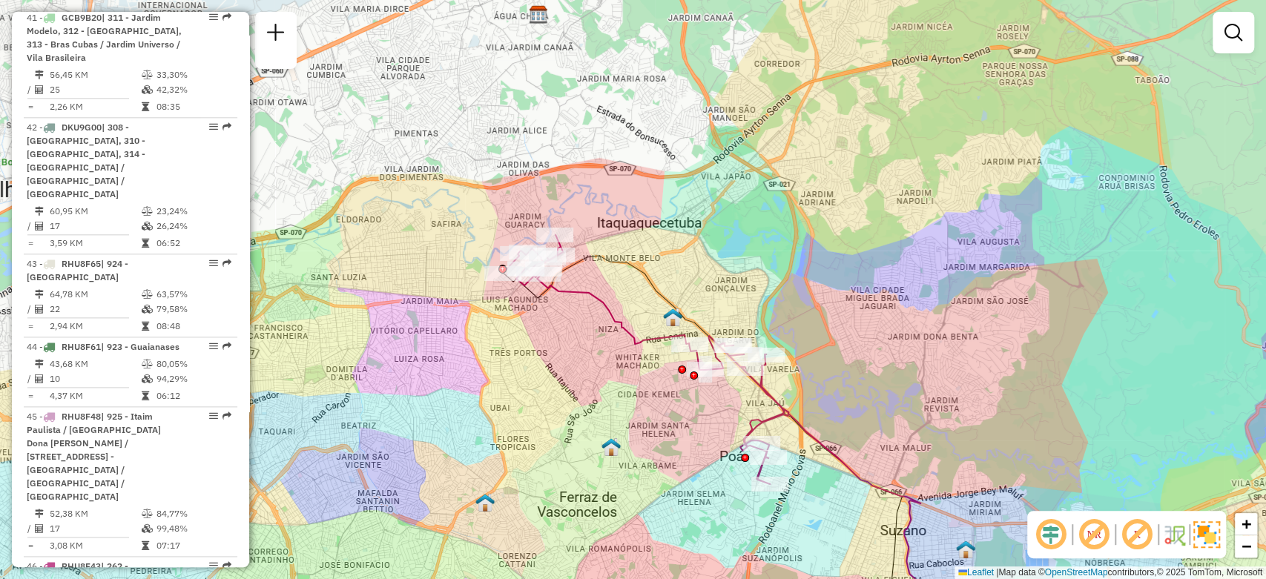
drag, startPoint x: 664, startPoint y: 327, endPoint x: 647, endPoint y: 311, distance: 23.6
click at [647, 311] on div "Janela de atendimento Grade de atendimento Capacidade Transportadoras Veículos …" at bounding box center [633, 289] width 1266 height 579
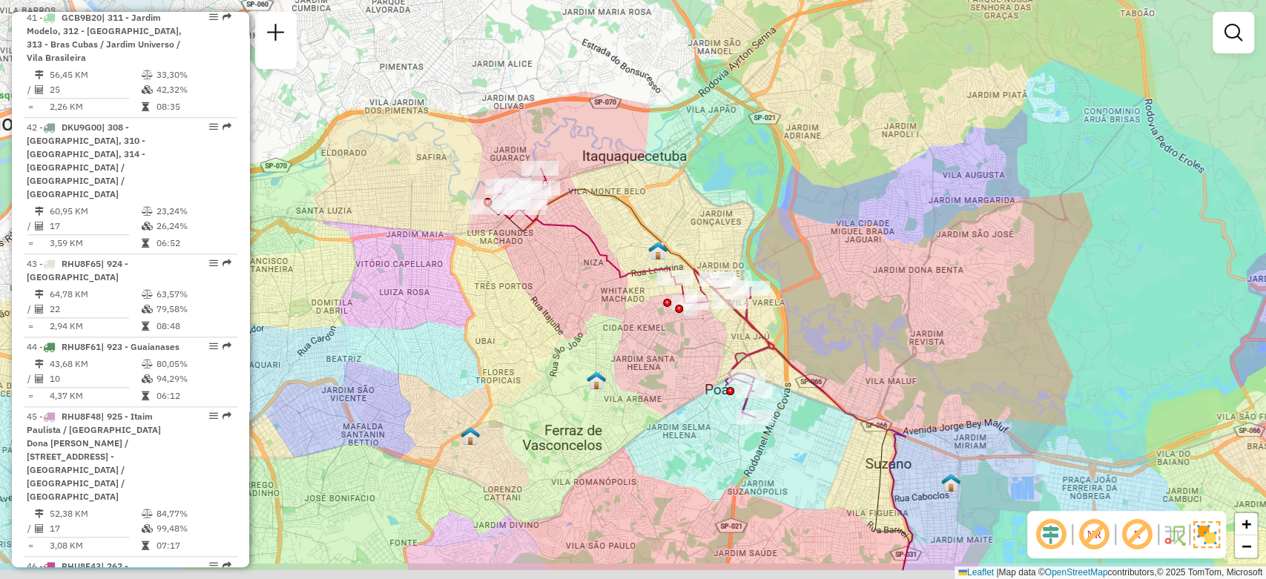
drag, startPoint x: 510, startPoint y: 358, endPoint x: 495, endPoint y: 291, distance: 69.3
click at [495, 291] on div "Janela de atendimento Grade de atendimento Capacidade Transportadoras Veículos …" at bounding box center [633, 289] width 1266 height 579
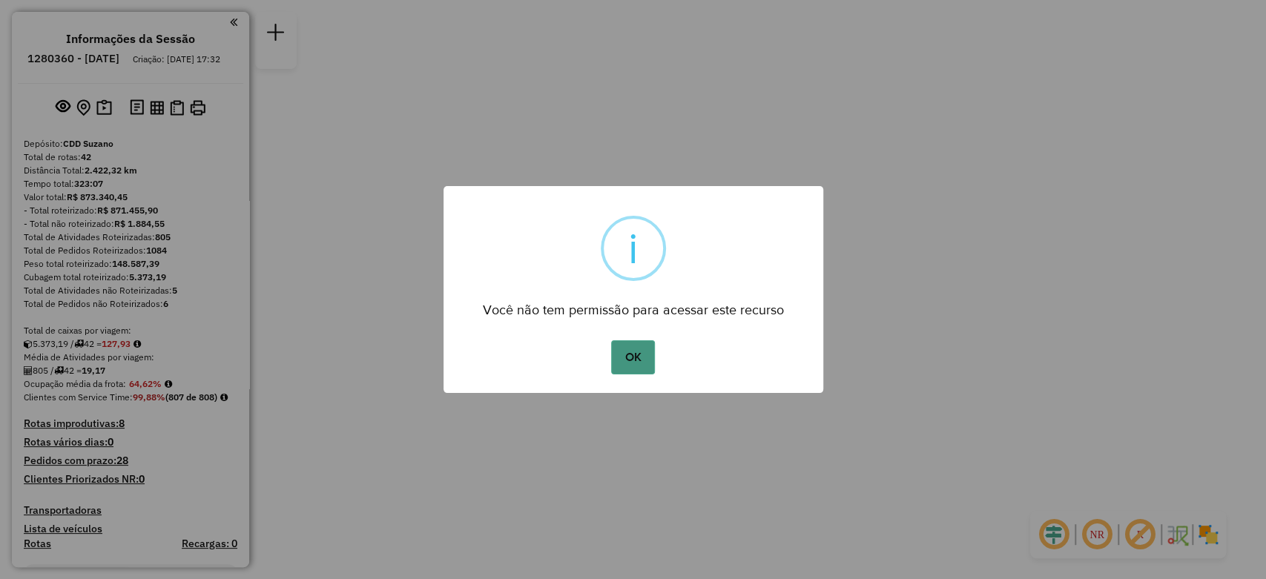
click at [624, 344] on button "OK" at bounding box center [633, 357] width 44 height 34
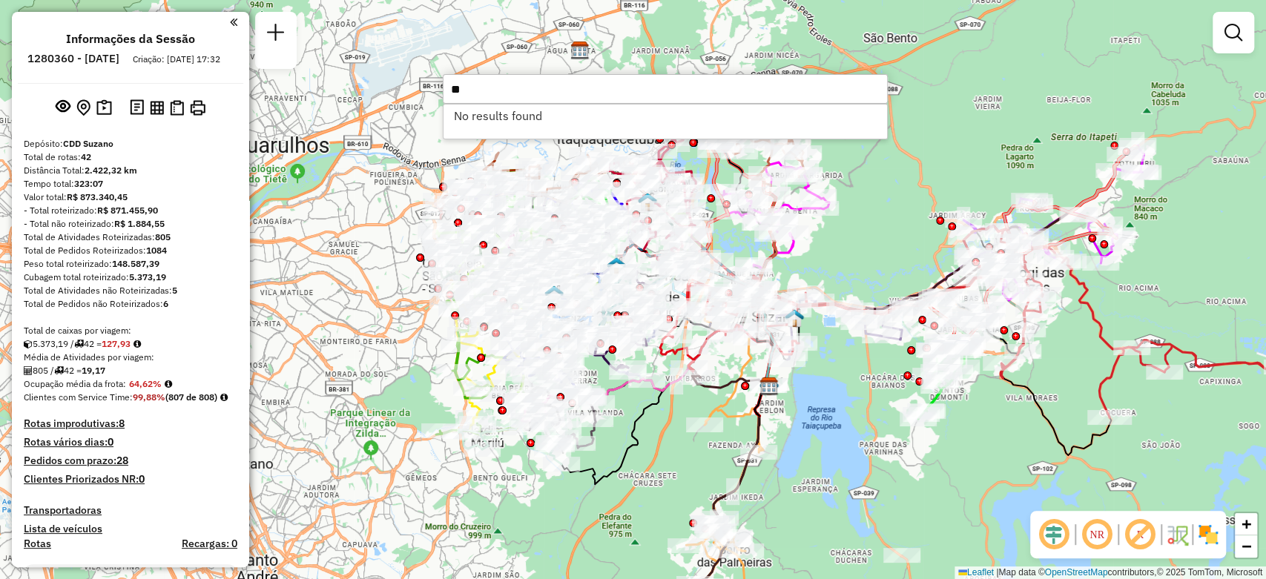
type input "*"
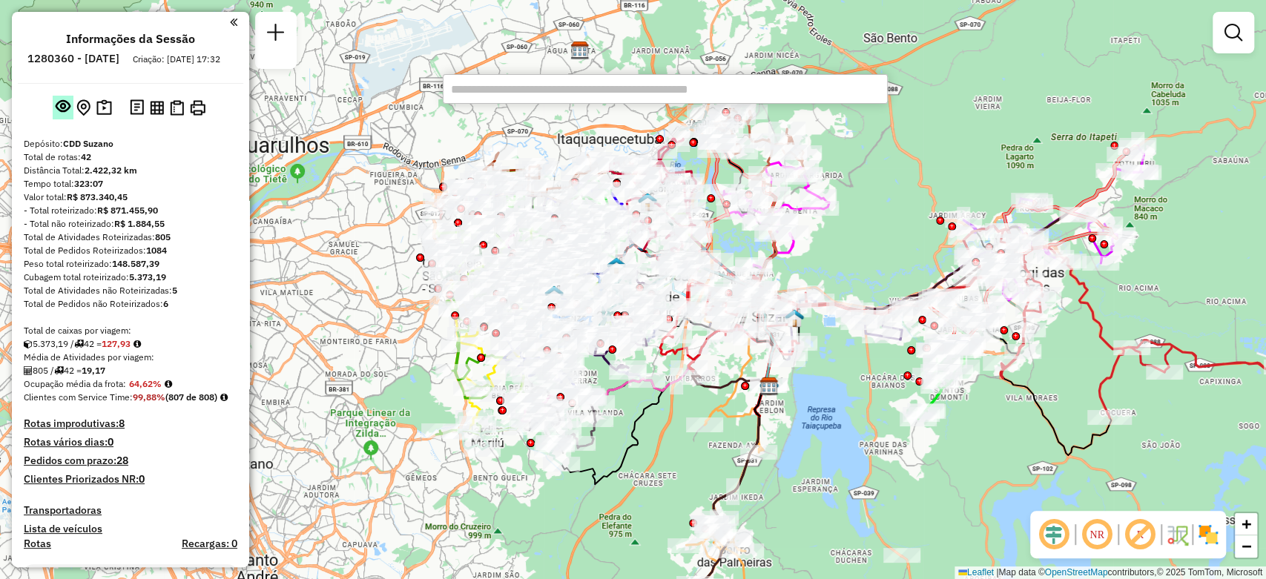
click at [65, 113] on em at bounding box center [63, 106] width 15 height 15
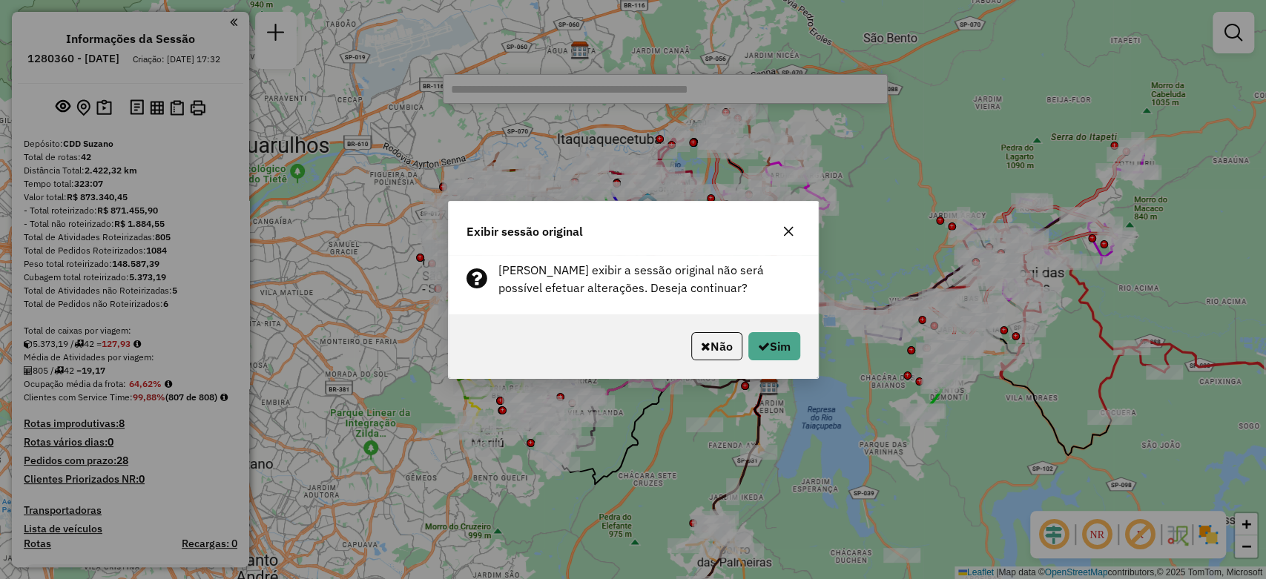
click at [785, 228] on icon "button" at bounding box center [788, 231] width 12 height 12
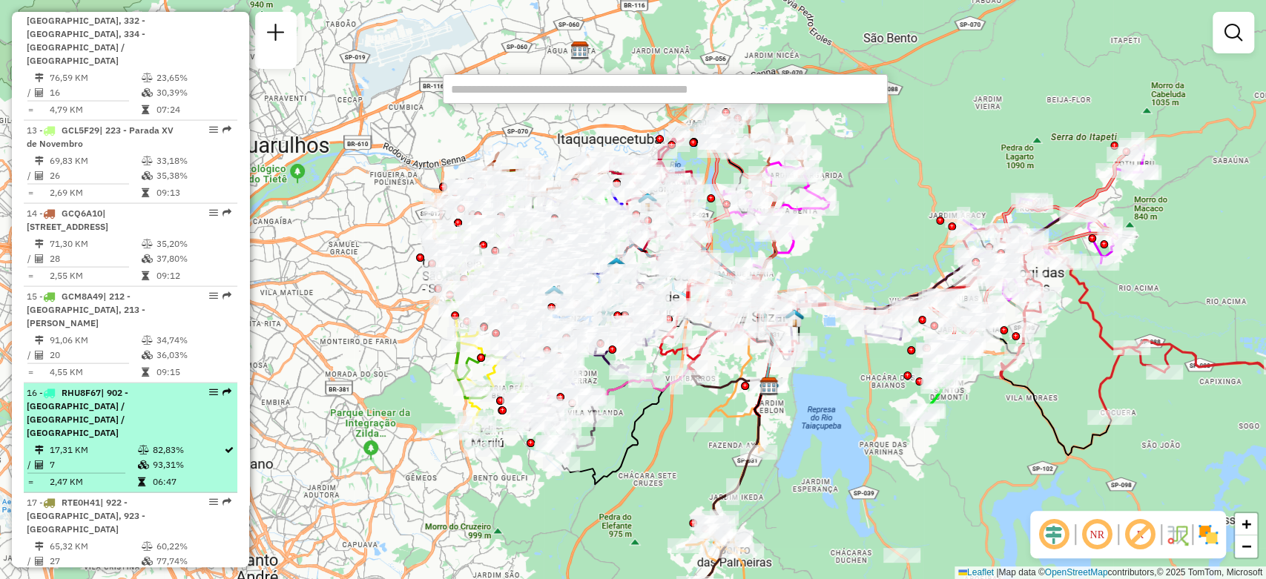
scroll to position [1977, 0]
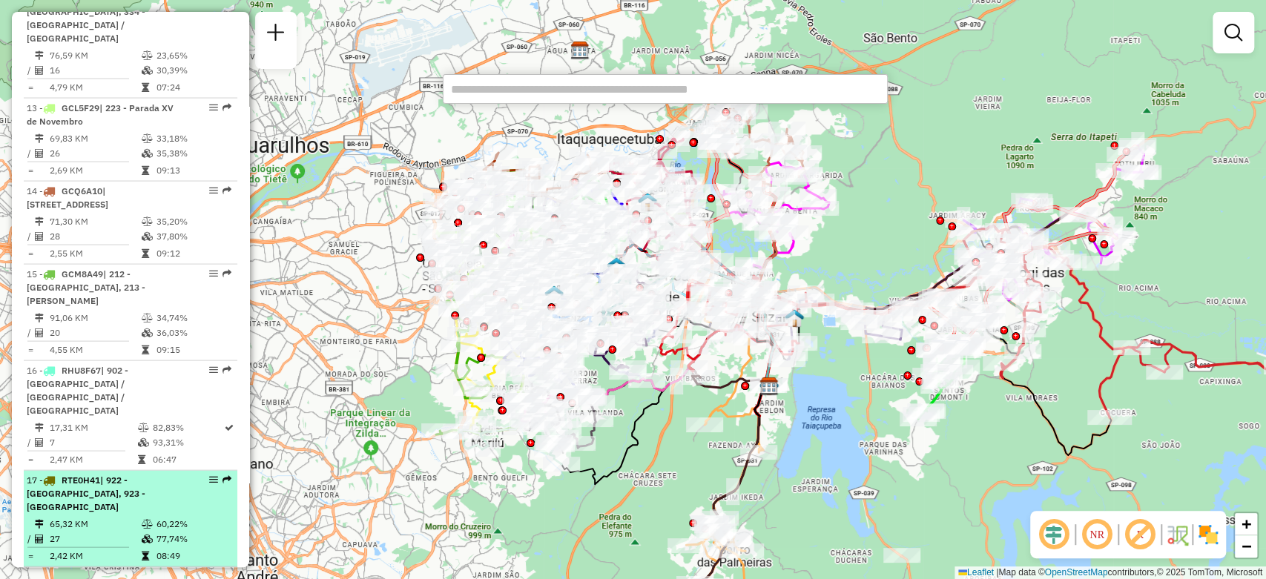
click at [156, 517] on td "60,22%" at bounding box center [193, 524] width 75 height 15
select select "**********"
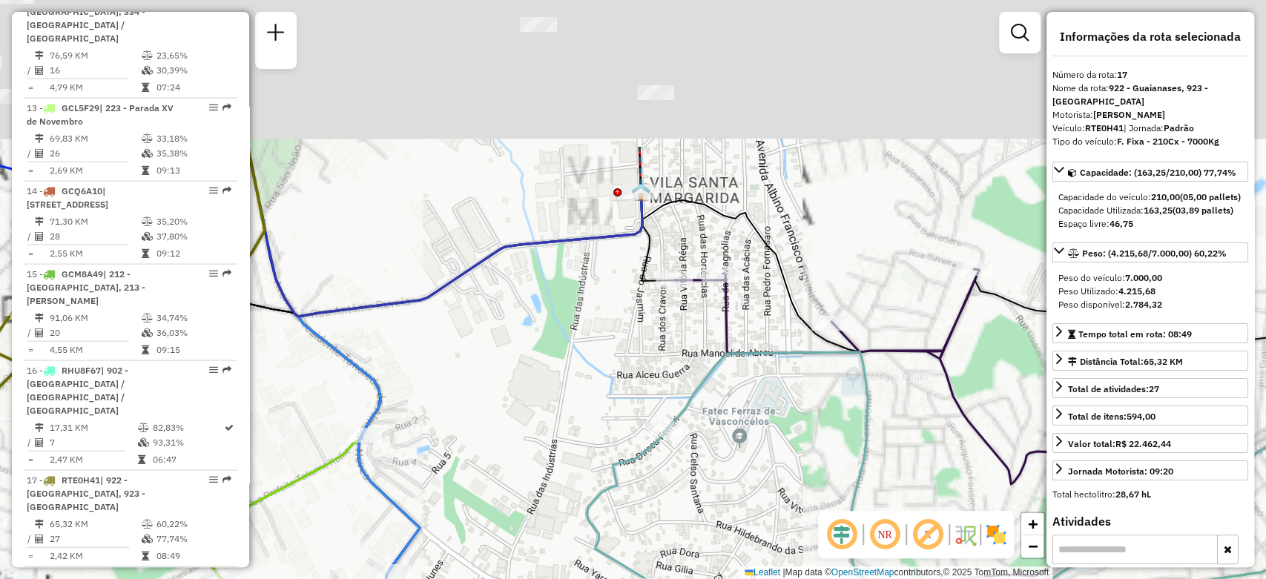
drag, startPoint x: 501, startPoint y: 281, endPoint x: 494, endPoint y: 327, distance: 46.6
click at [493, 369] on div "Janela de atendimento Grade de atendimento Capacidade Transportadoras Veículos …" at bounding box center [633, 289] width 1266 height 579
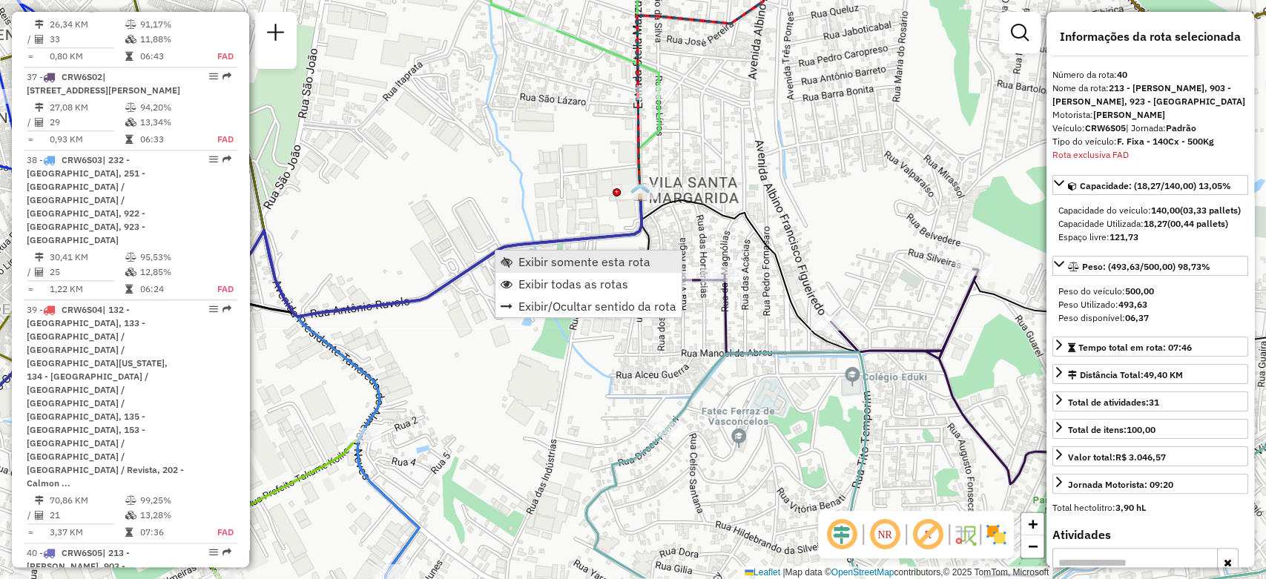
scroll to position [4730, 0]
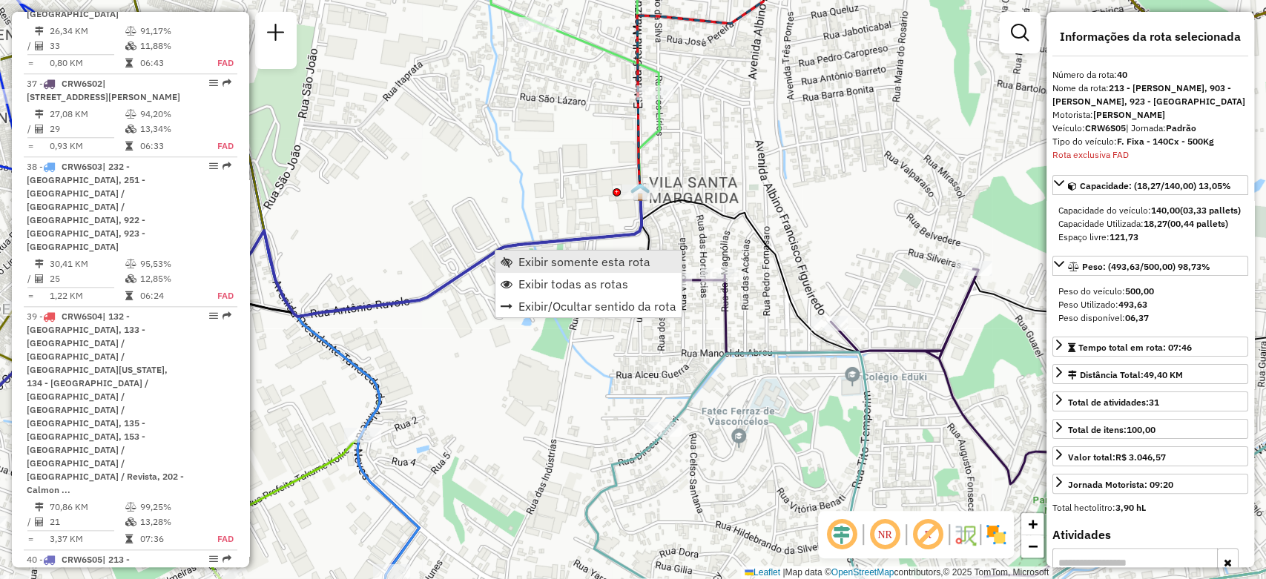
click at [517, 263] on link "Exibir somente esta rota" at bounding box center [588, 262] width 186 height 22
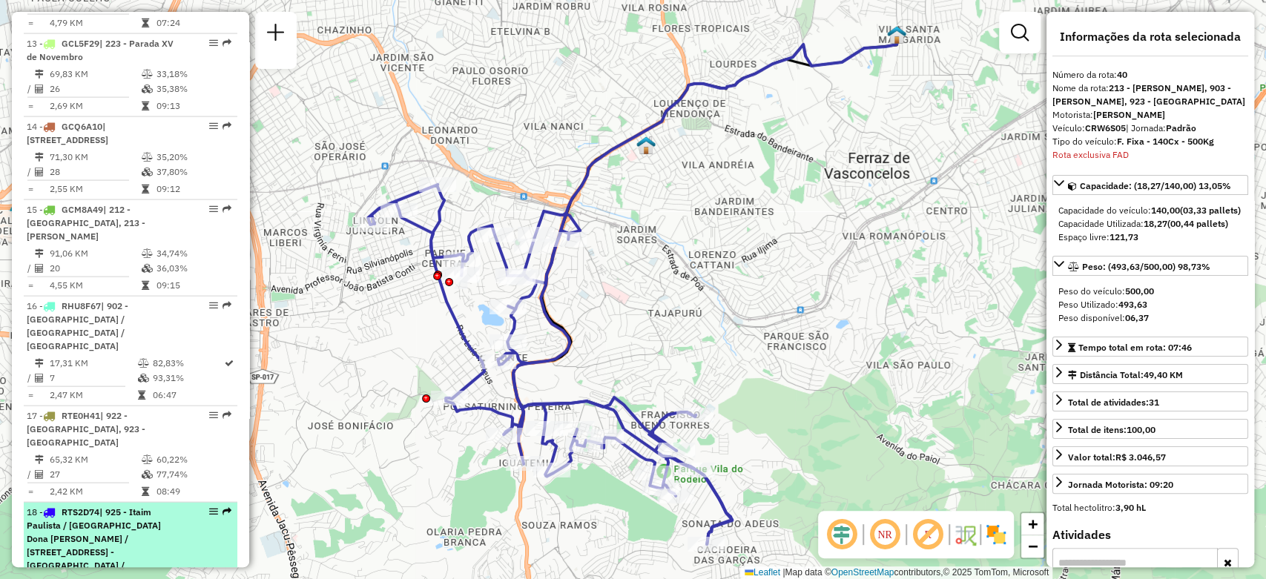
scroll to position [2000, 0]
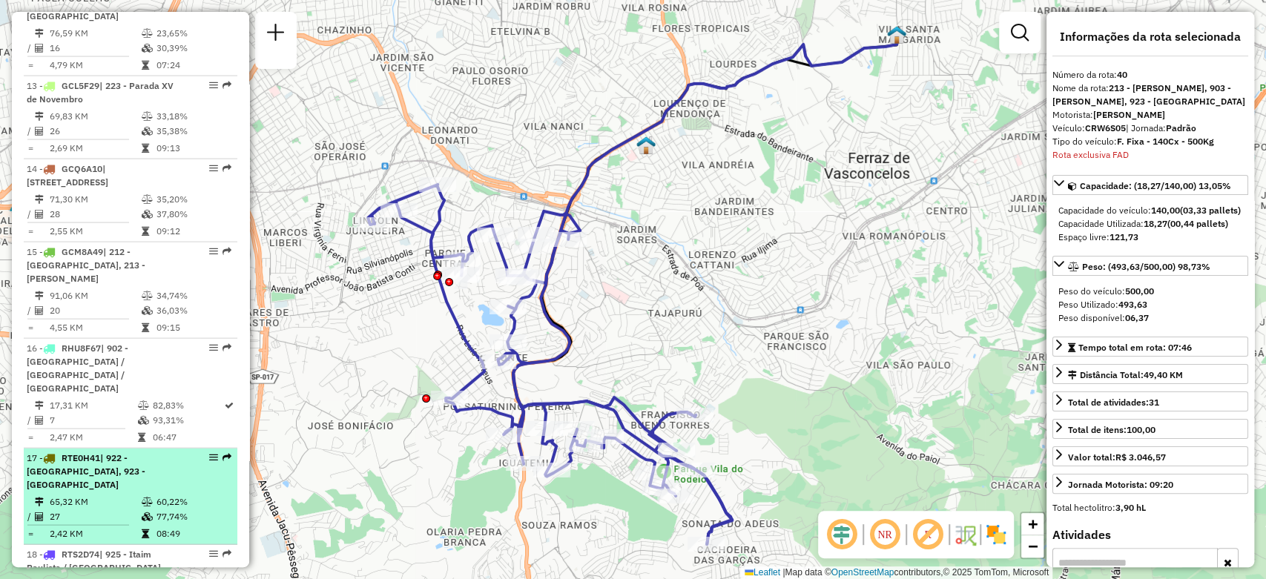
click at [107, 495] on td "65,32 KM" at bounding box center [95, 502] width 92 height 15
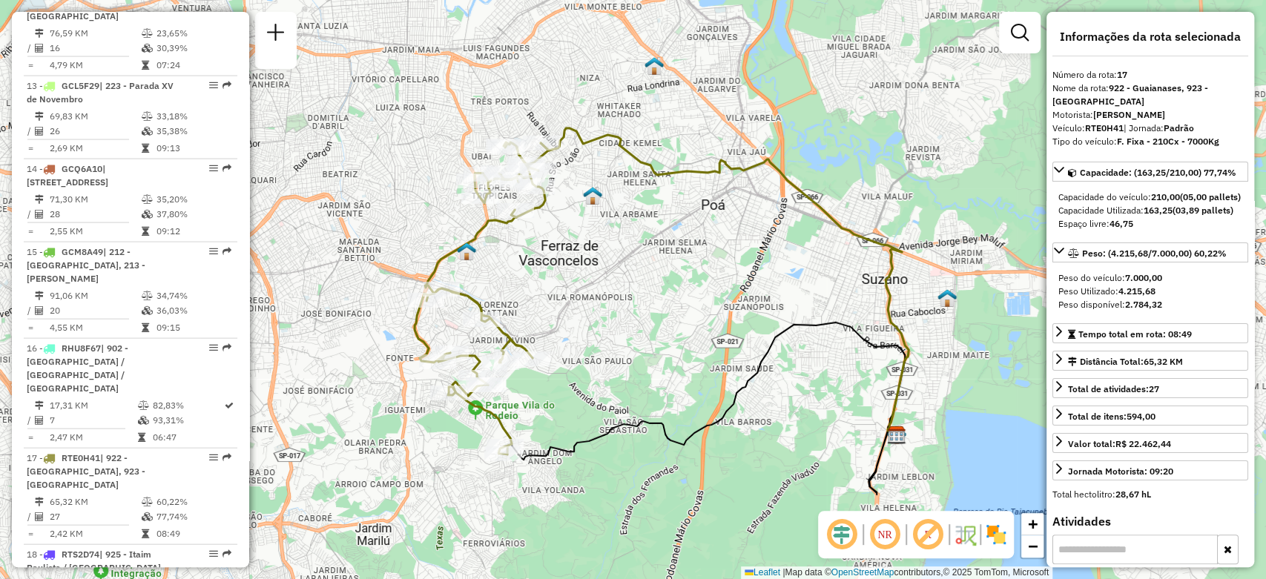
drag, startPoint x: 469, startPoint y: 245, endPoint x: 498, endPoint y: 267, distance: 36.0
click at [498, 267] on div "Janela de atendimento Grade de atendimento Capacidade Transportadoras Veículos …" at bounding box center [633, 289] width 1266 height 579
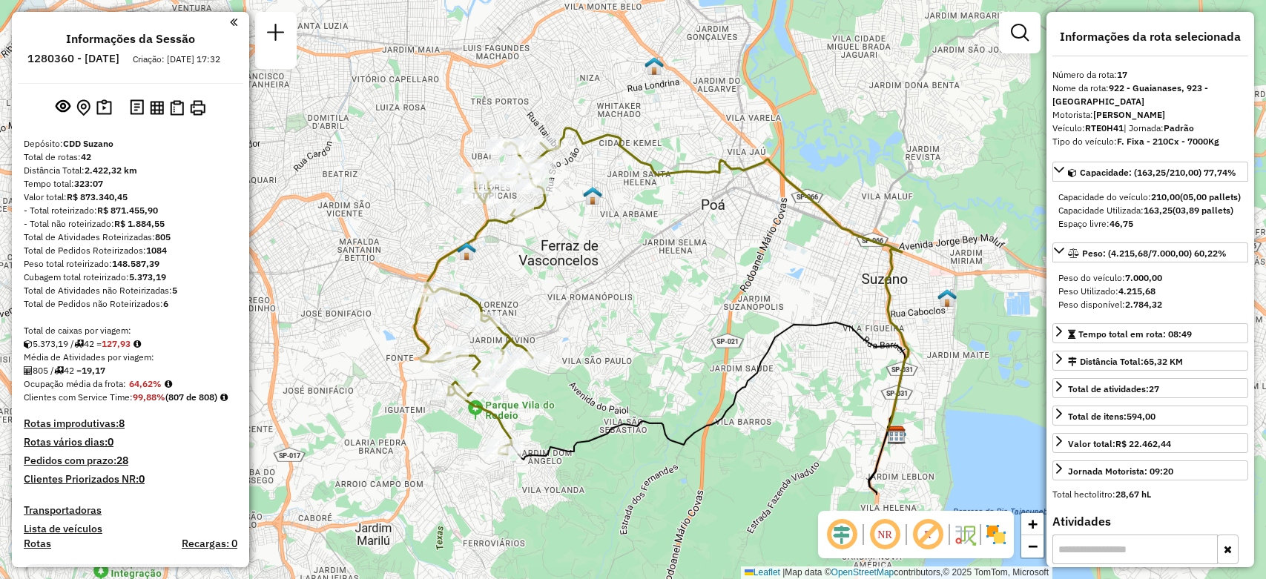
select select "**********"
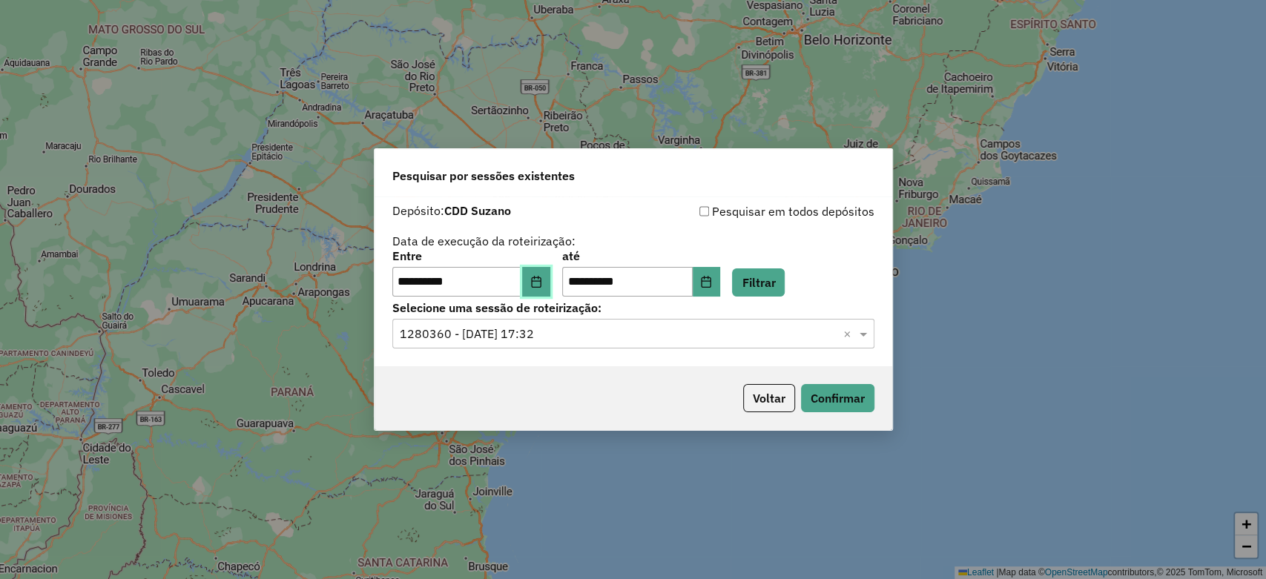
click at [534, 281] on button "Choose Date" at bounding box center [536, 282] width 28 height 30
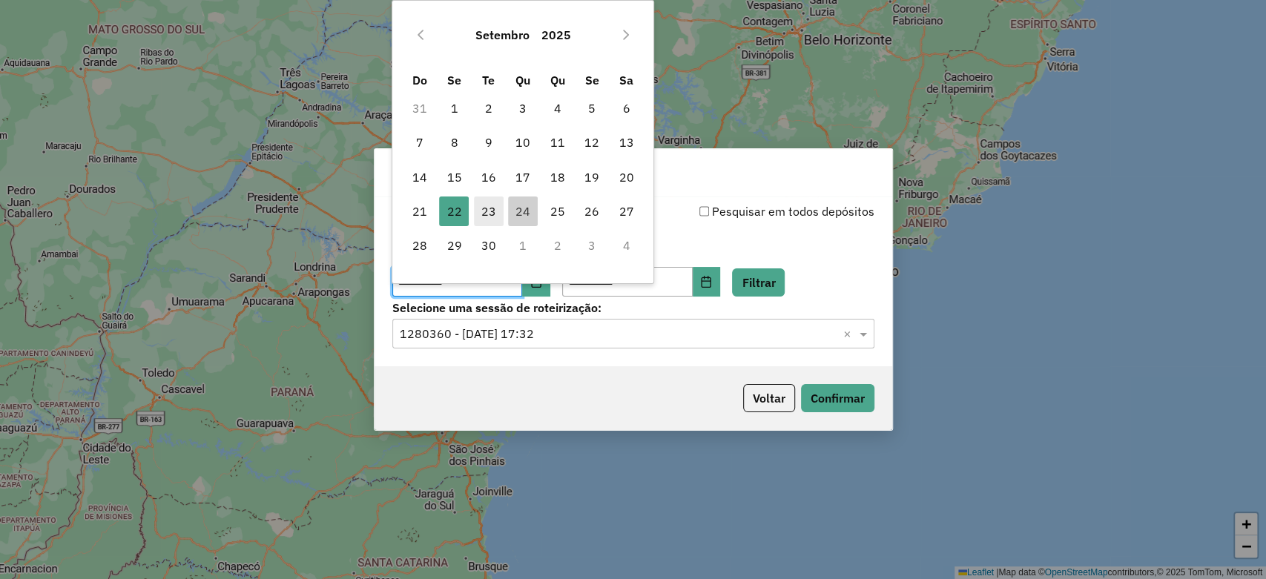
click at [488, 207] on span "23" at bounding box center [489, 212] width 30 height 30
type input "**********"
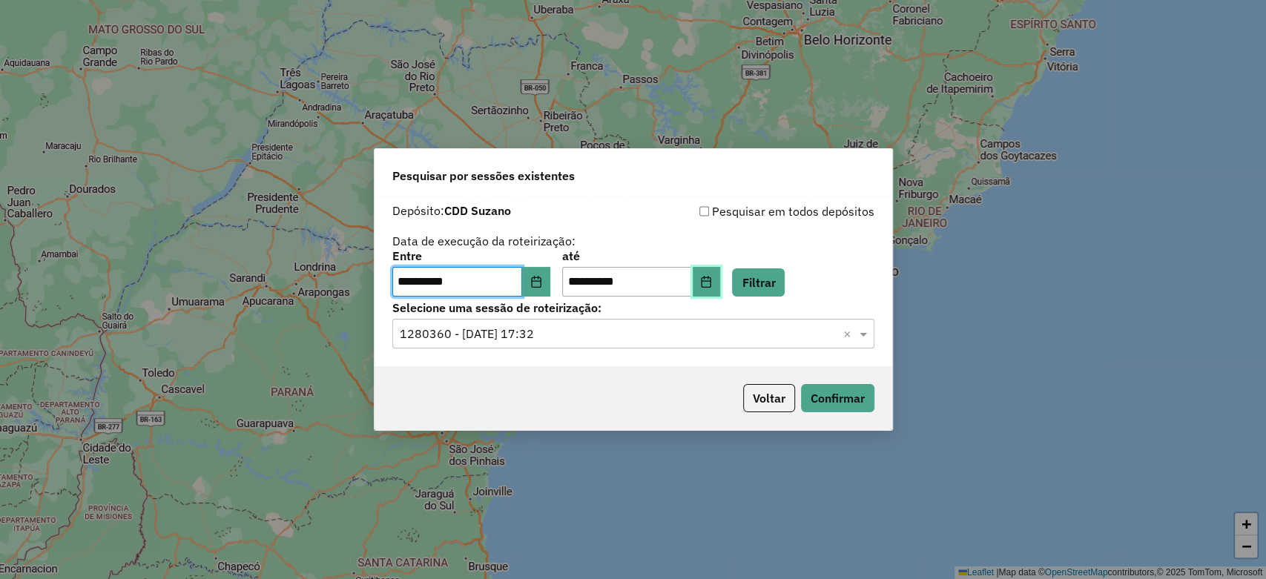
click at [715, 286] on button "Choose Date" at bounding box center [707, 282] width 28 height 30
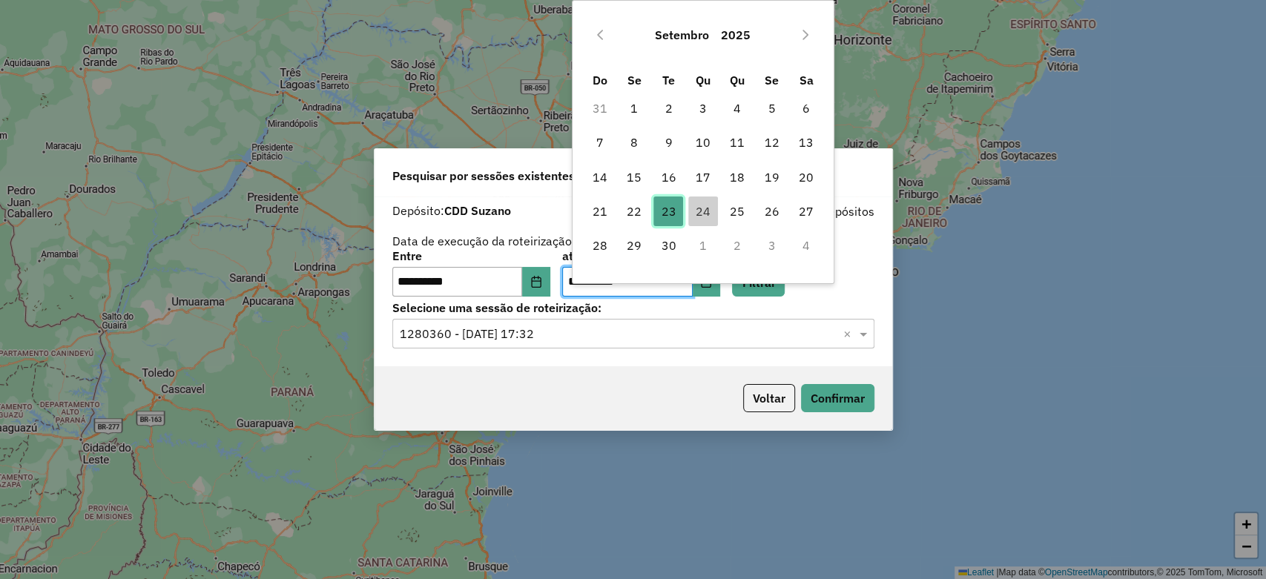
click at [660, 217] on span "23" at bounding box center [668, 212] width 30 height 30
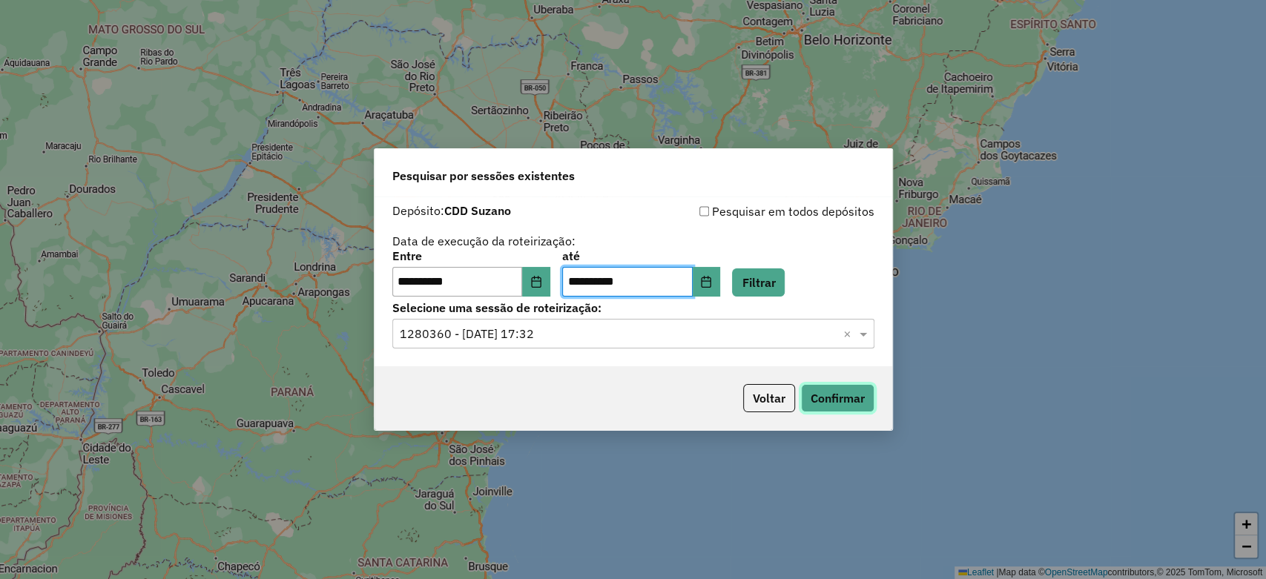
click at [836, 404] on button "Confirmar" at bounding box center [837, 398] width 73 height 28
click at [541, 281] on icon "Choose Date" at bounding box center [536, 282] width 10 height 12
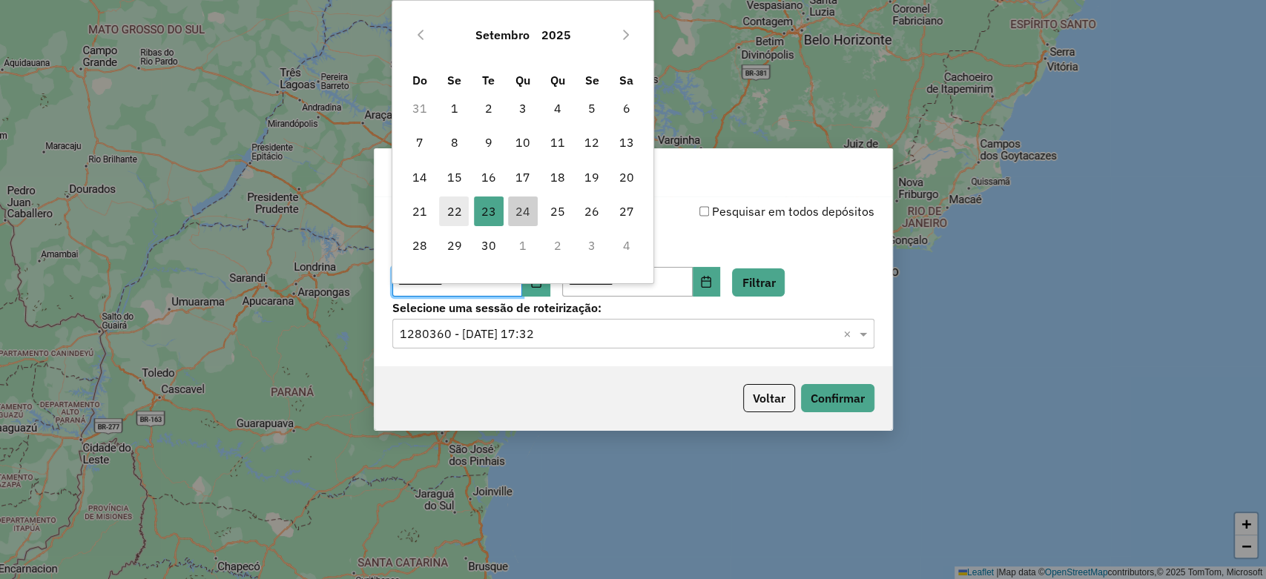
click at [459, 207] on span "22" at bounding box center [454, 212] width 30 height 30
type input "**********"
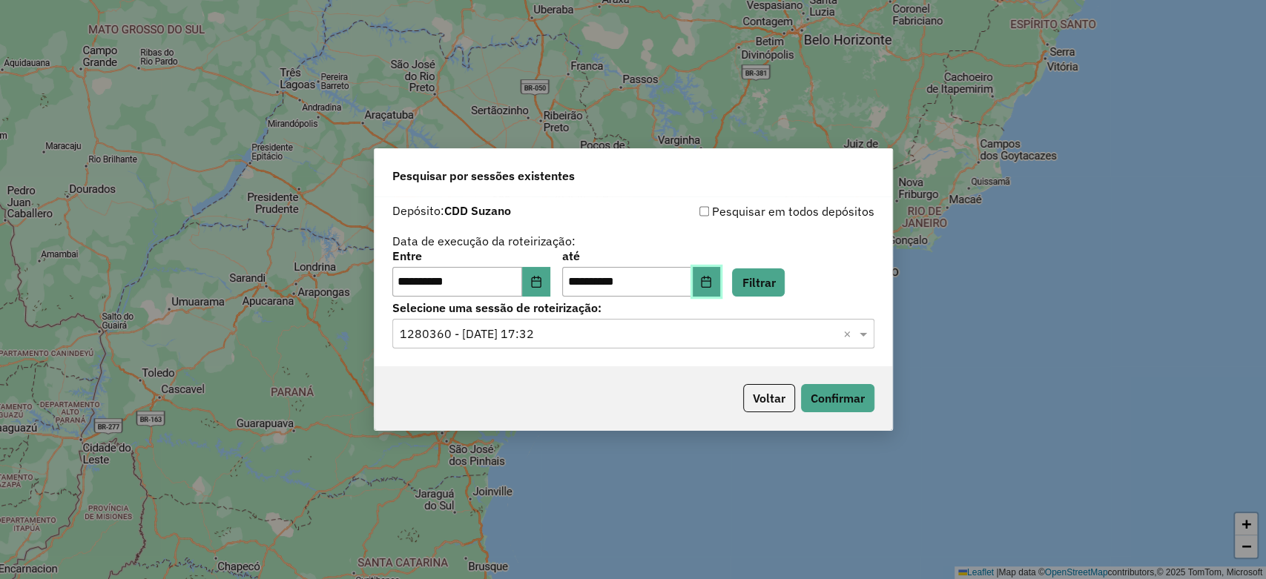
click at [712, 280] on icon "Choose Date" at bounding box center [706, 282] width 12 height 12
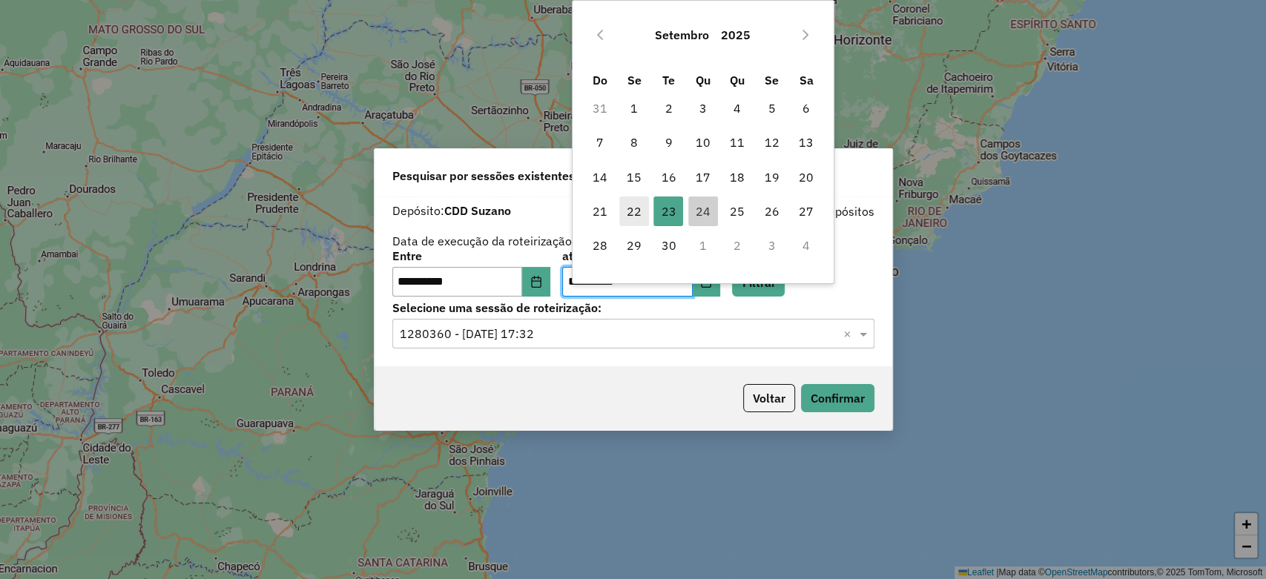
click at [642, 219] on span "22" at bounding box center [634, 212] width 30 height 30
type input "**********"
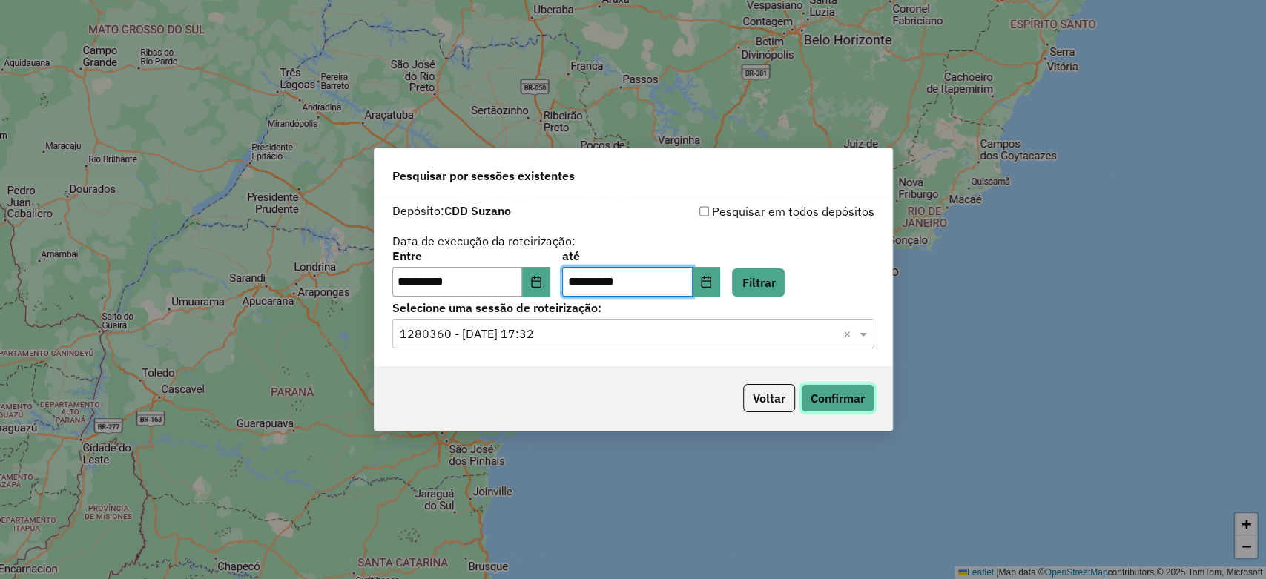
click at [843, 392] on button "Confirmar" at bounding box center [837, 398] width 73 height 28
click at [785, 277] on button "Filtrar" at bounding box center [758, 282] width 53 height 28
click at [765, 337] on input "text" at bounding box center [619, 335] width 438 height 18
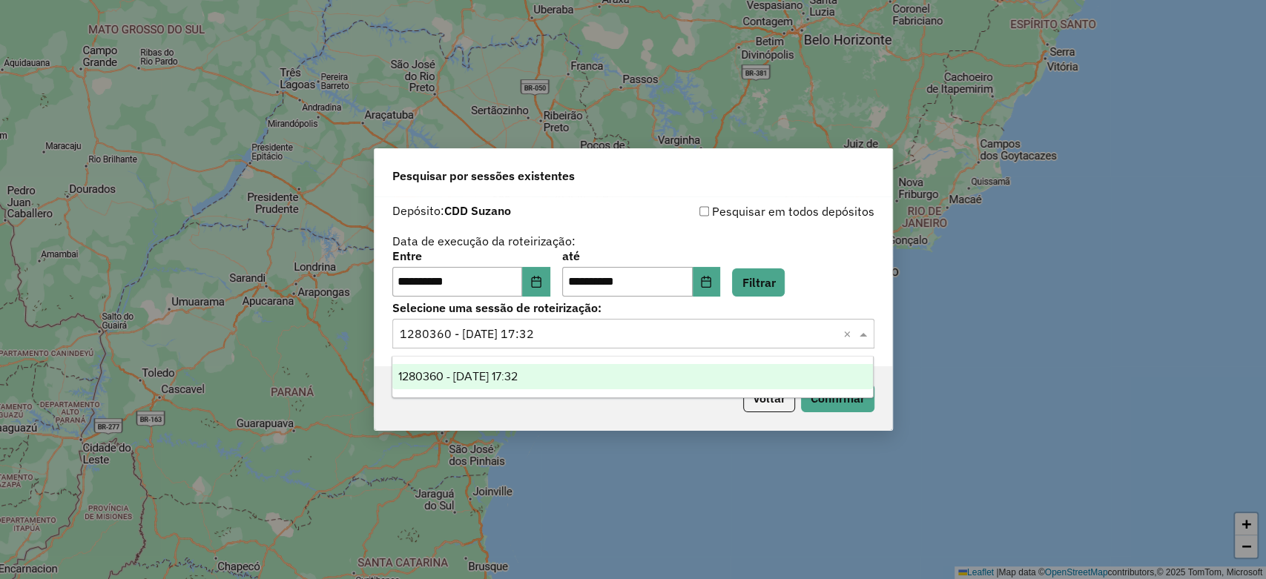
click at [707, 370] on div "1280360 - [DATE] 17:32" at bounding box center [632, 376] width 481 height 25
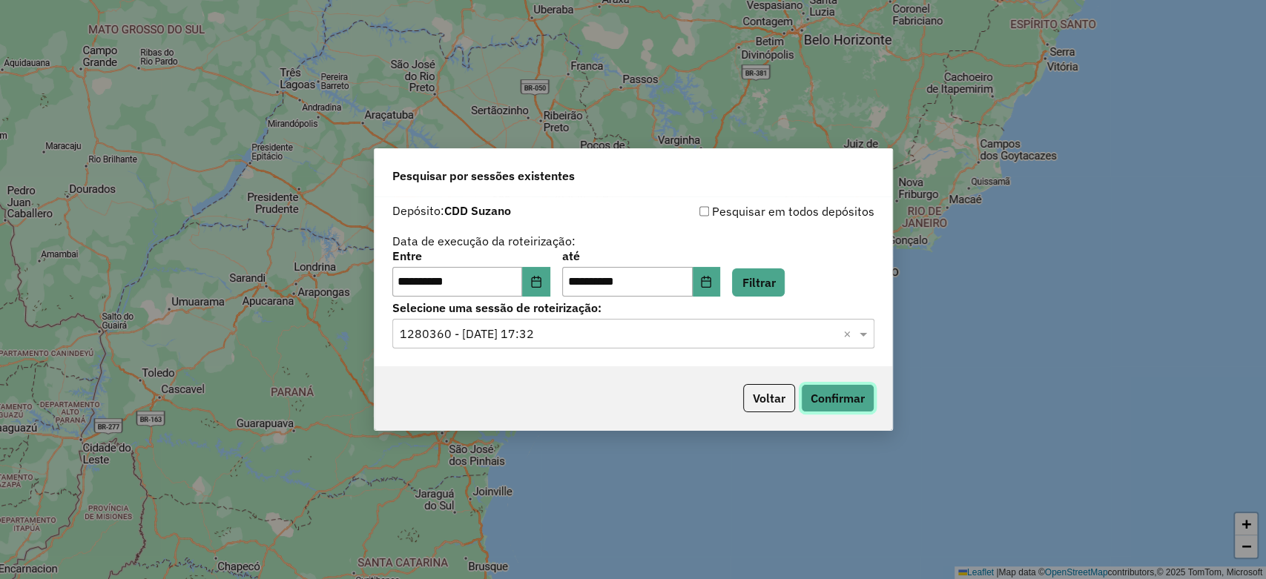
click at [831, 390] on button "Confirmar" at bounding box center [837, 398] width 73 height 28
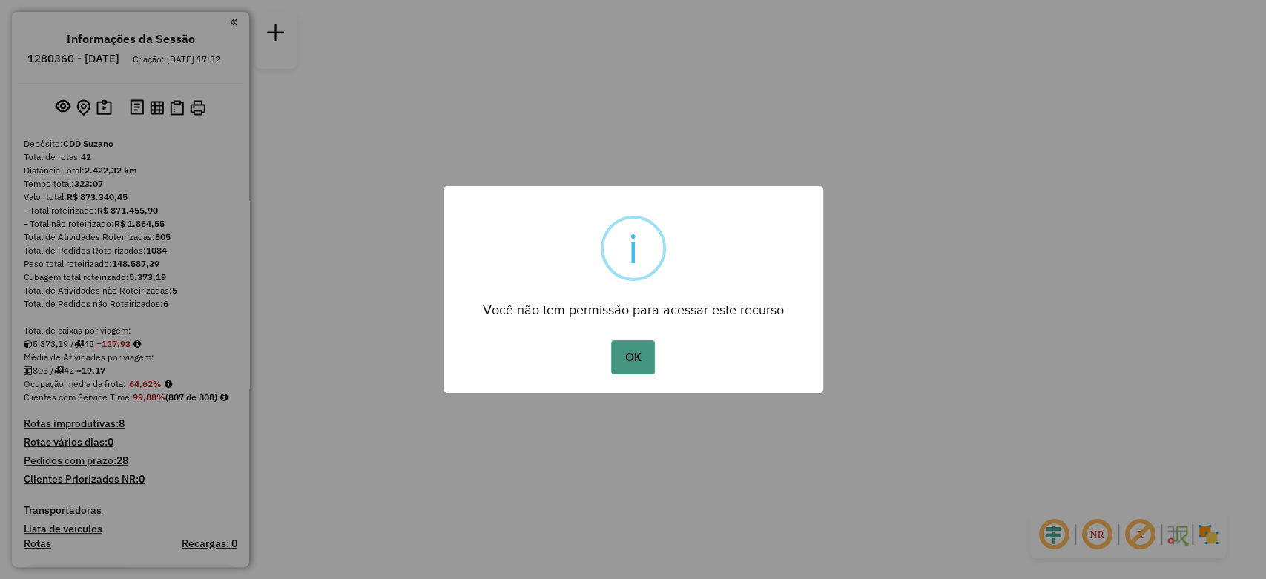
click at [620, 352] on button "OK" at bounding box center [633, 357] width 44 height 34
drag, startPoint x: 636, startPoint y: 362, endPoint x: 662, endPoint y: 360, distance: 26.1
click at [636, 360] on button "OK" at bounding box center [633, 357] width 44 height 34
